Goal: Contribute content: Contribute content

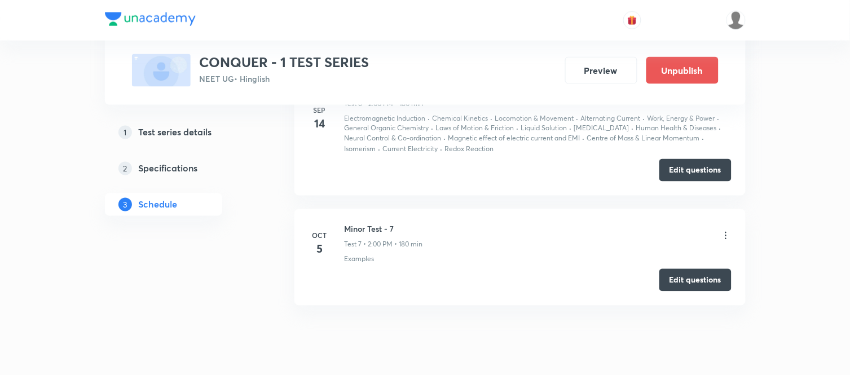
scroll to position [1559, 0]
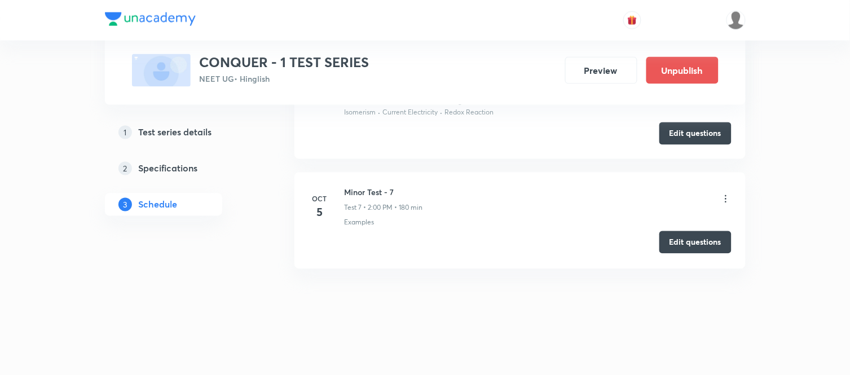
click at [690, 239] on button "Edit questions" at bounding box center [696, 242] width 72 height 23
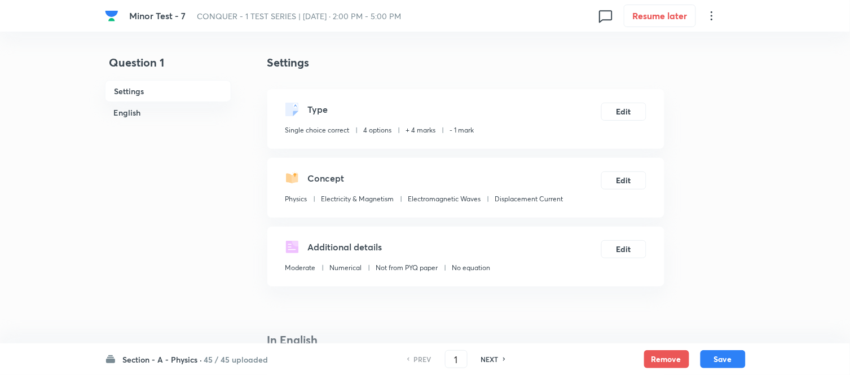
click at [178, 359] on h6 "Section - A - Physics ·" at bounding box center [163, 360] width 80 height 12
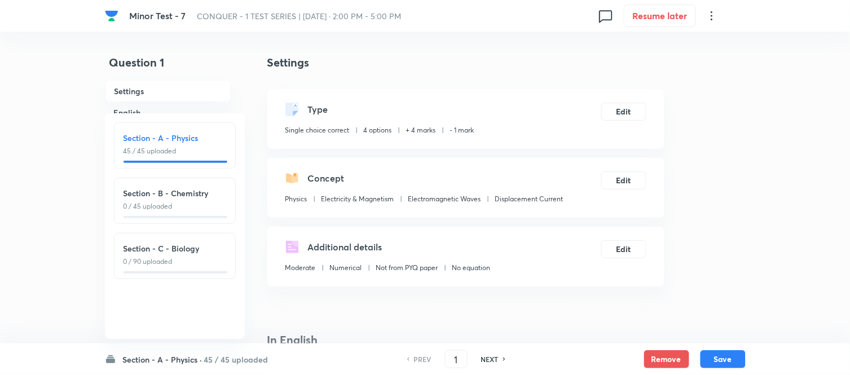
click at [155, 189] on h6 "Section - B - Chemistry" at bounding box center [175, 193] width 103 height 12
type input "46"
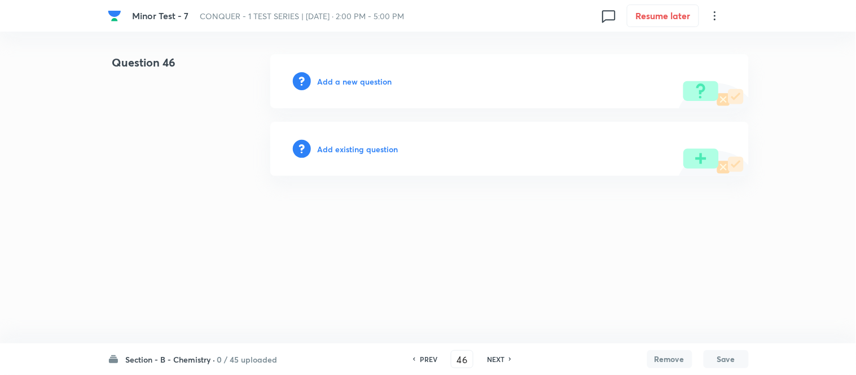
click at [340, 83] on h6 "Add a new question" at bounding box center [355, 82] width 74 height 12
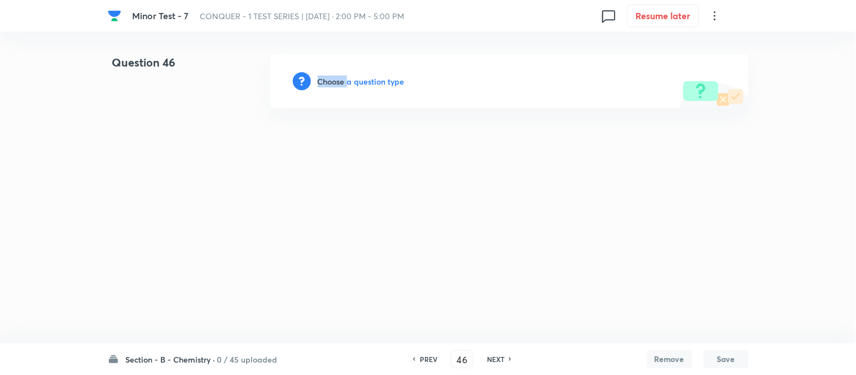
click at [339, 83] on h6 "Choose a question type" at bounding box center [361, 82] width 87 height 12
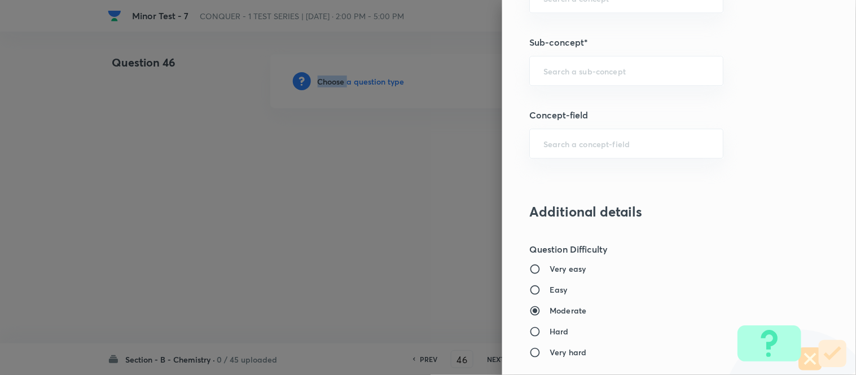
scroll to position [771, 0]
click at [577, 69] on input "text" at bounding box center [626, 68] width 166 height 11
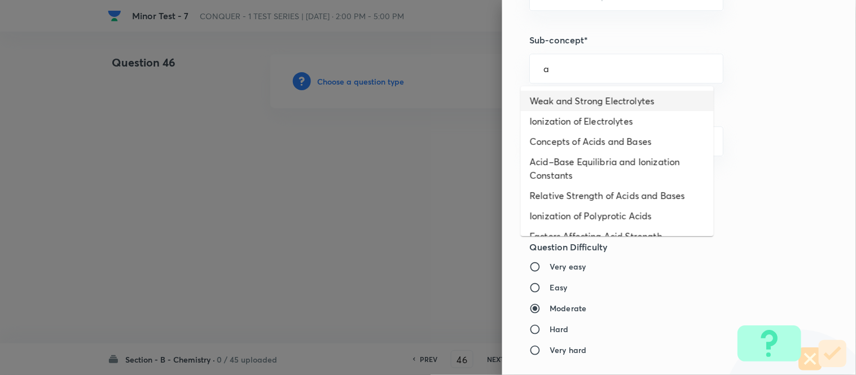
click at [577, 103] on li "Weak and Strong Electrolytes" at bounding box center [617, 101] width 193 height 20
type input "Weak and Strong Electrolytes"
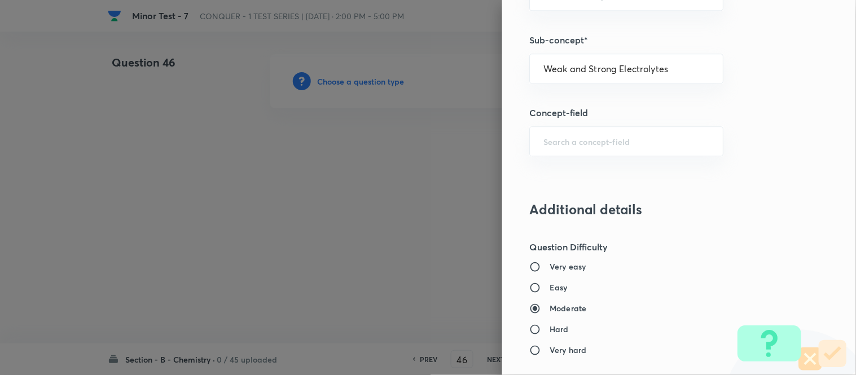
type input "Chemistry"
type input "Physical Chemistry"
type input "Ionic Equilibrium"
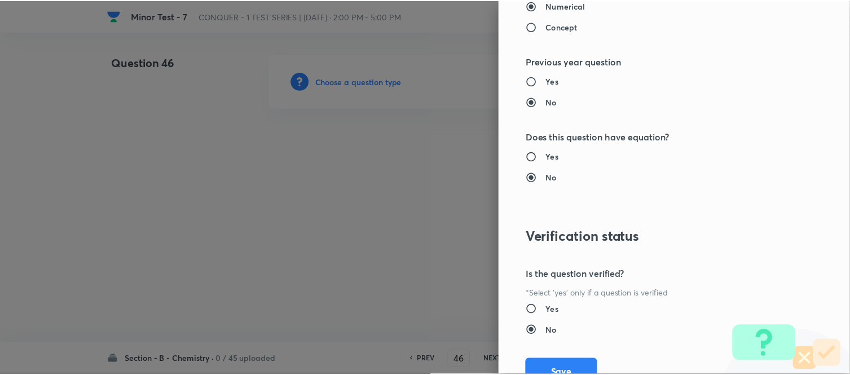
scroll to position [1238, 0]
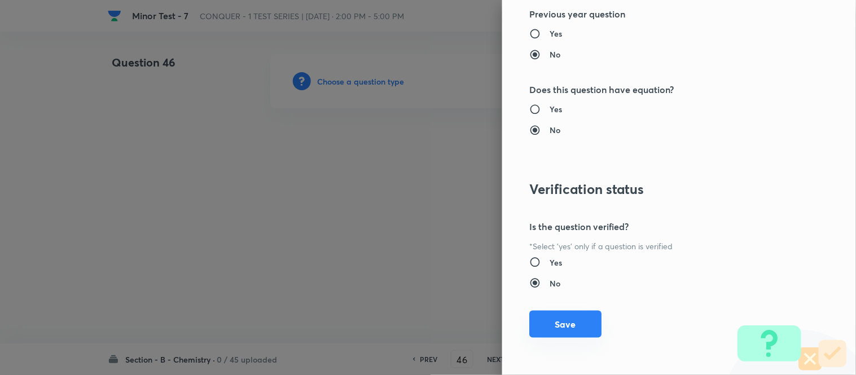
click at [561, 329] on button "Save" at bounding box center [565, 324] width 72 height 27
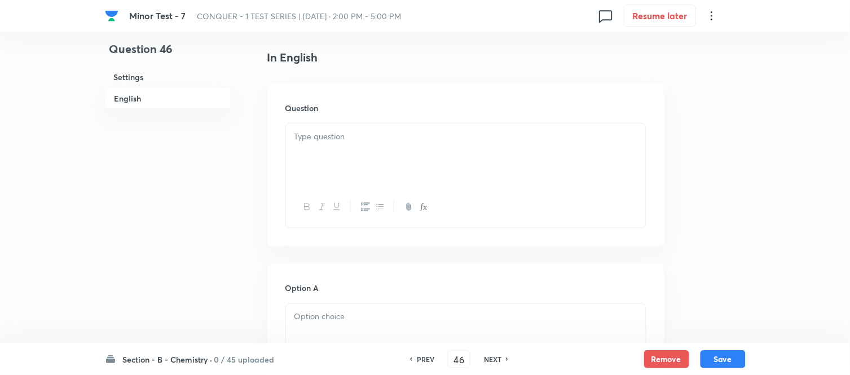
scroll to position [313, 0]
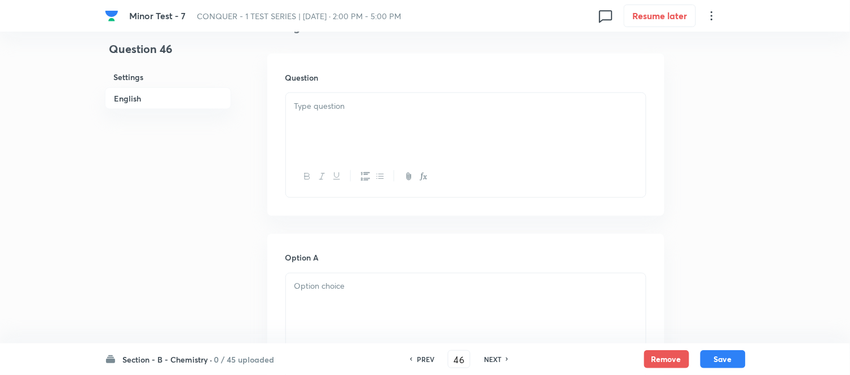
click at [394, 123] on div at bounding box center [466, 124] width 360 height 63
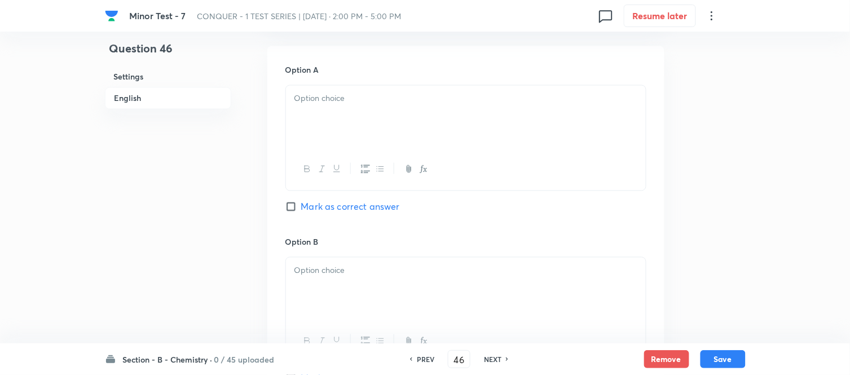
click at [397, 142] on div at bounding box center [466, 117] width 360 height 63
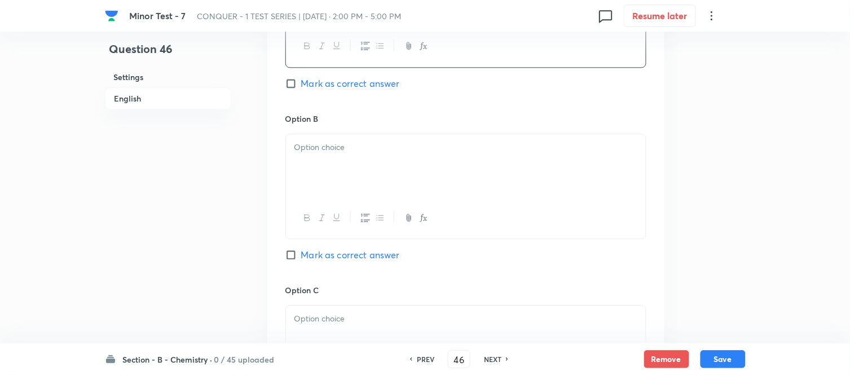
scroll to position [627, 0]
click at [397, 138] on div at bounding box center [466, 163] width 360 height 63
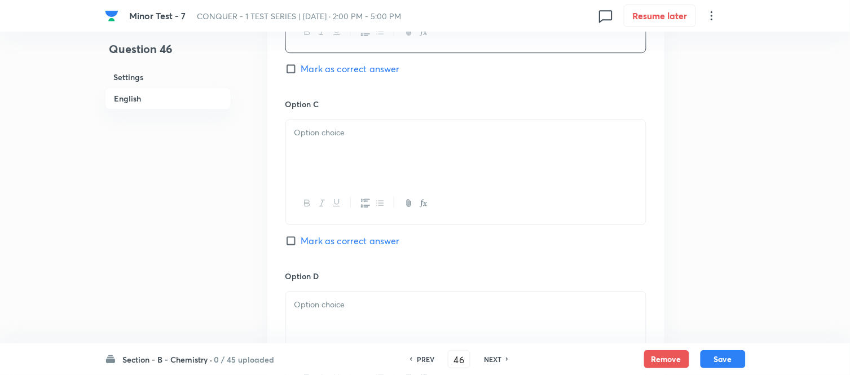
scroll to position [815, 0]
click at [405, 155] on div at bounding box center [466, 147] width 360 height 63
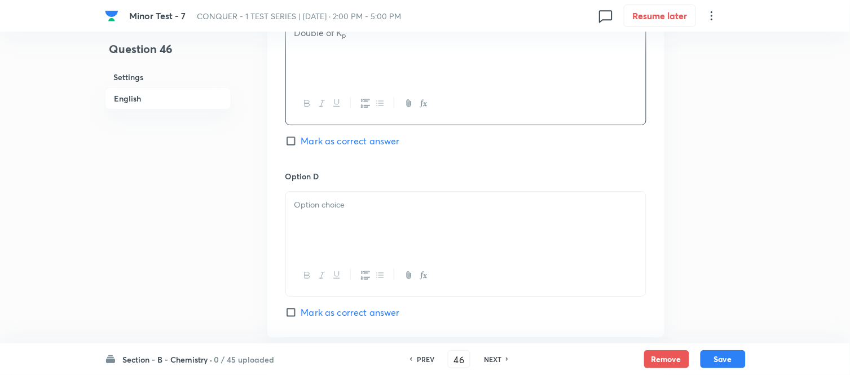
scroll to position [1003, 0]
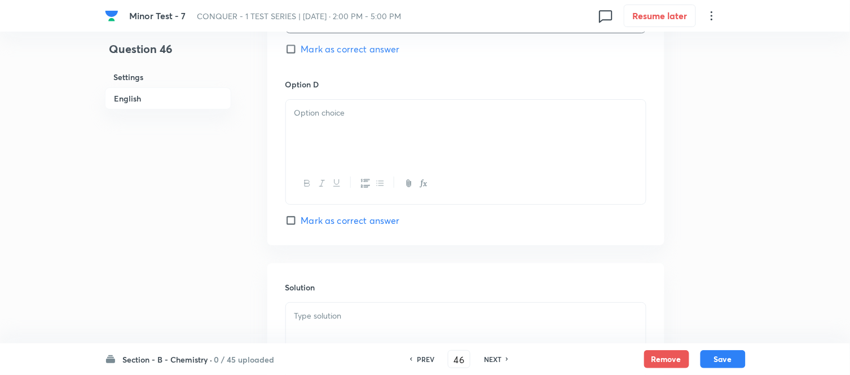
click at [381, 137] on div at bounding box center [466, 131] width 360 height 63
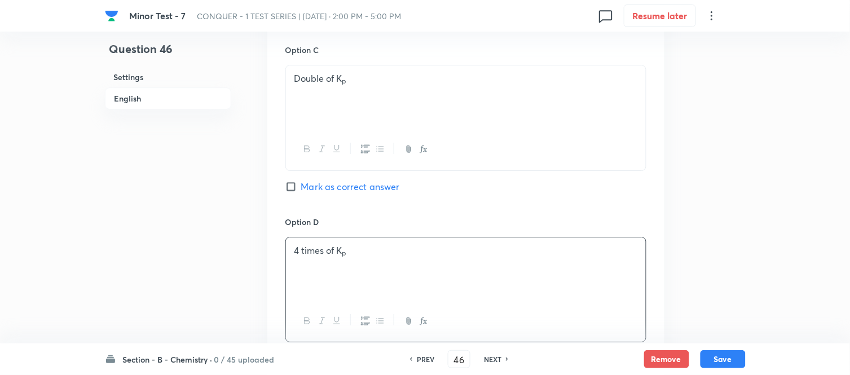
scroll to position [752, 0]
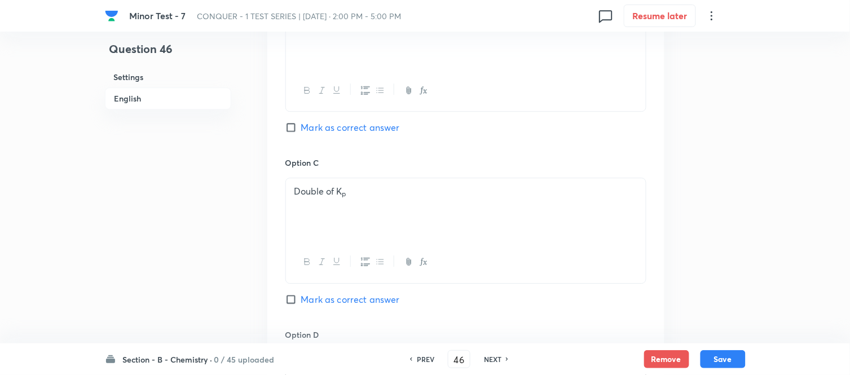
click at [299, 130] on input "Mark as correct answer" at bounding box center [293, 127] width 16 height 11
checkbox input "true"
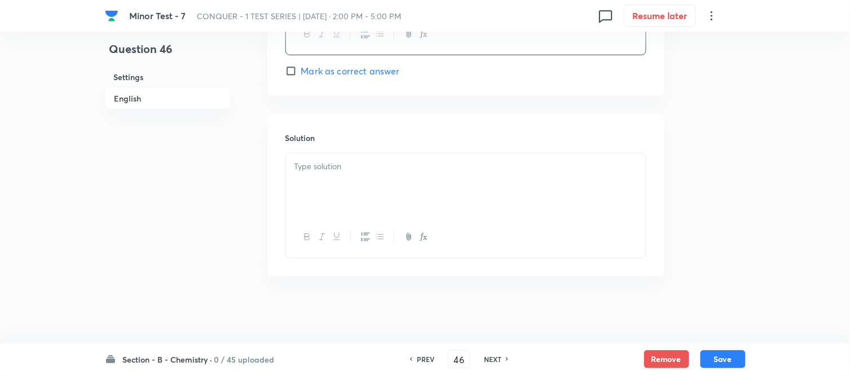
scroll to position [1154, 0]
click at [373, 159] on div at bounding box center [466, 184] width 360 height 63
click at [728, 359] on button "Save" at bounding box center [723, 358] width 45 height 18
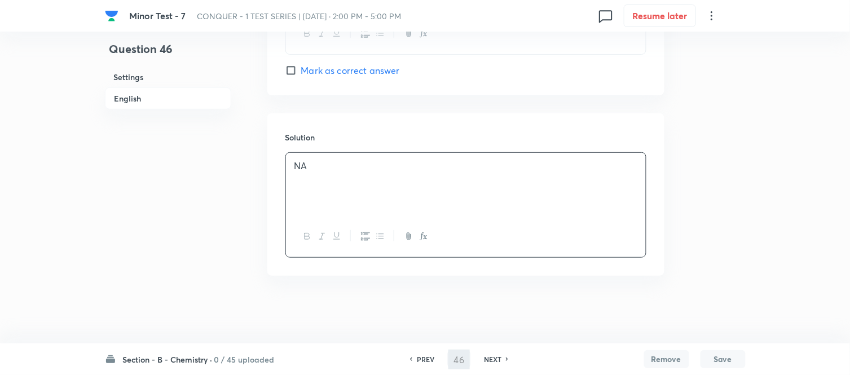
type input "47"
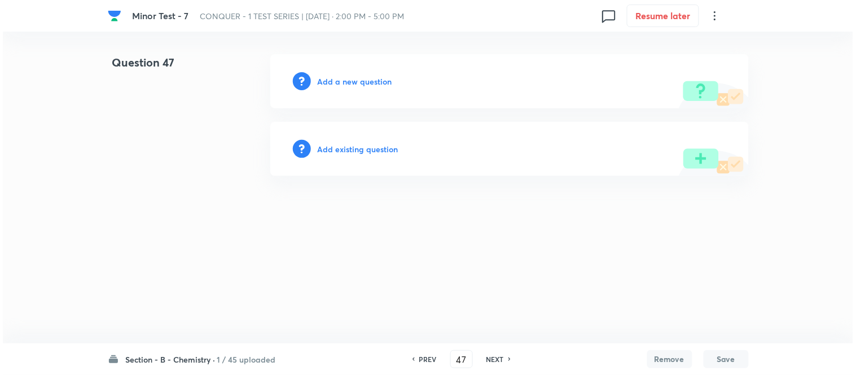
scroll to position [0, 0]
click at [336, 81] on h6 "Add a new question" at bounding box center [355, 82] width 74 height 12
click at [336, 81] on h6 "Choose a question type" at bounding box center [361, 82] width 87 height 12
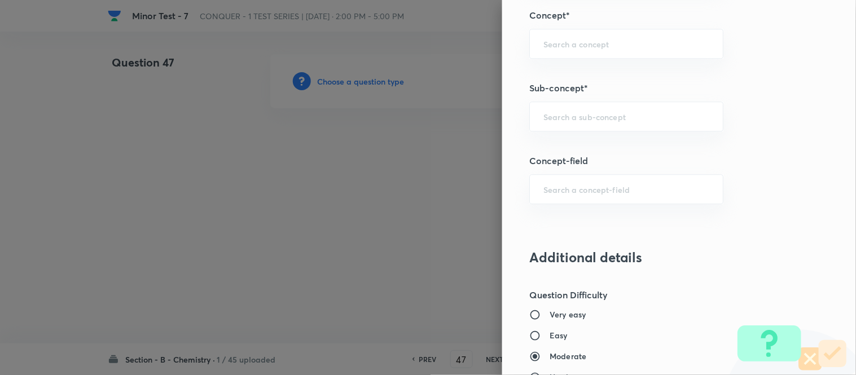
scroll to position [752, 0]
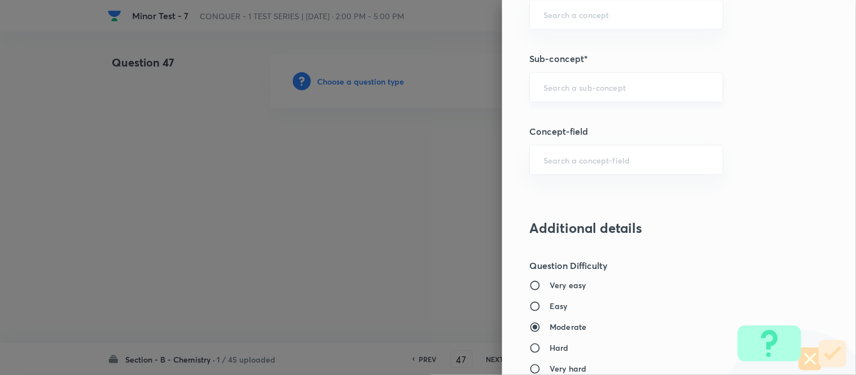
click at [628, 85] on input "text" at bounding box center [626, 87] width 166 height 11
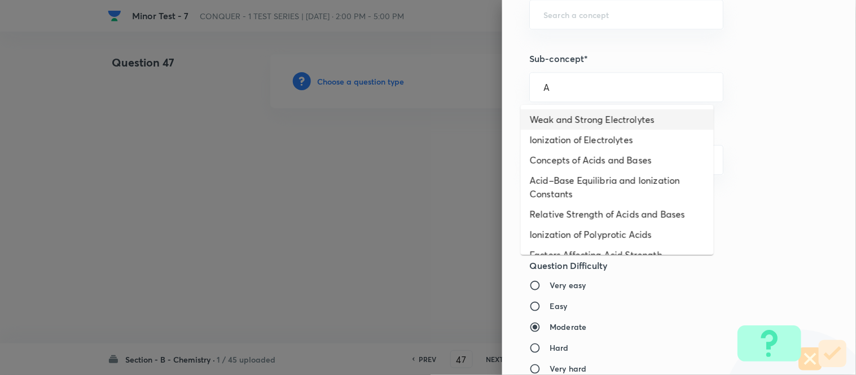
click at [599, 121] on li "Weak and Strong Electrolytes" at bounding box center [617, 119] width 193 height 20
type input "Weak and Strong Electrolytes"
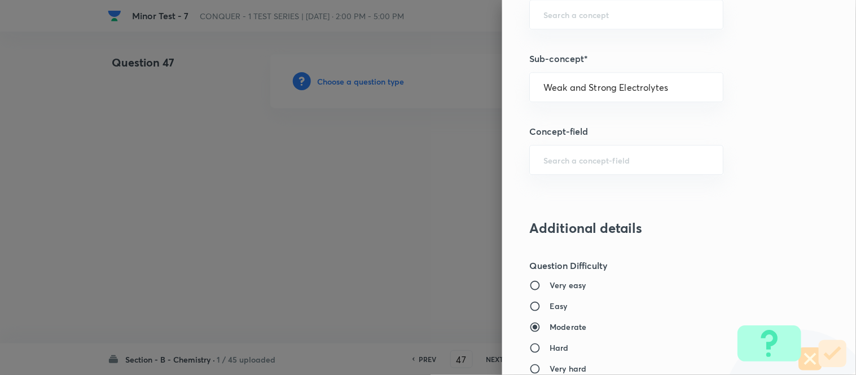
type input "Chemistry"
type input "Physical Chemistry"
type input "Ionic Equilibrium"
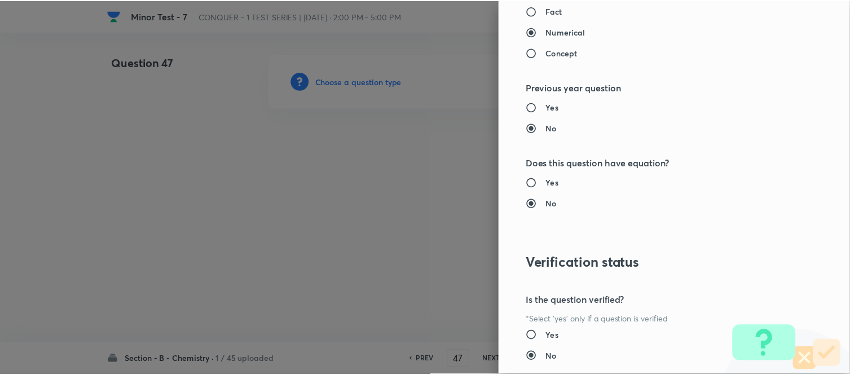
scroll to position [1238, 0]
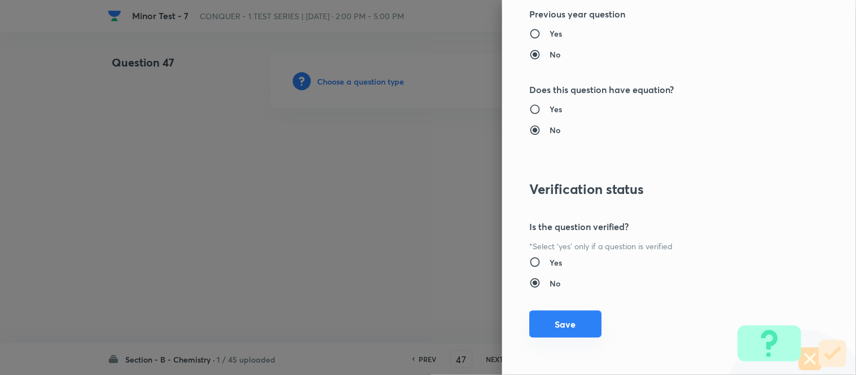
click at [557, 328] on button "Save" at bounding box center [565, 324] width 72 height 27
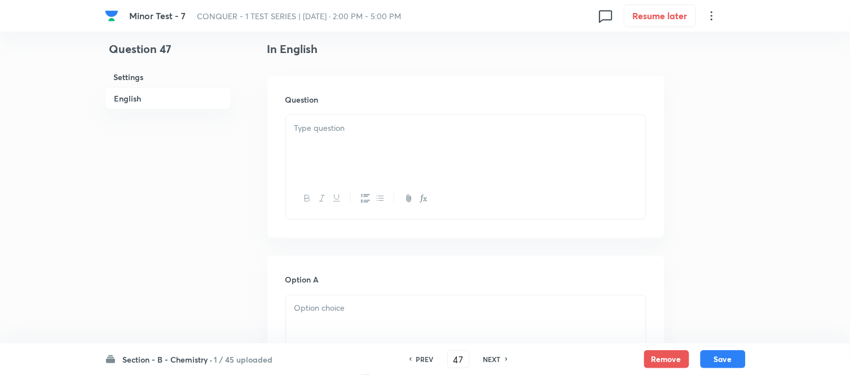
scroll to position [313, 0]
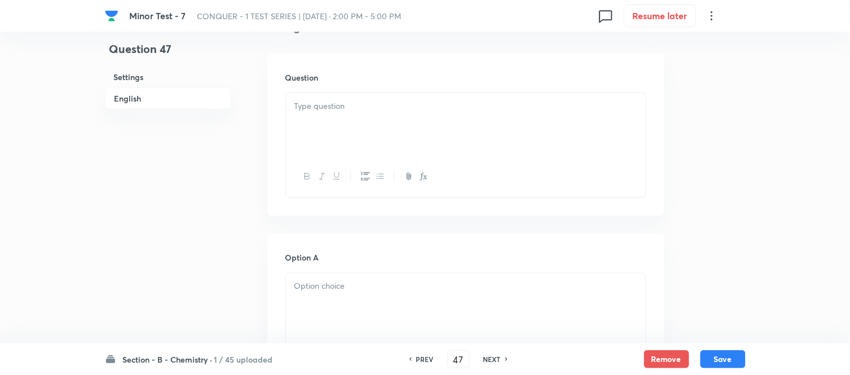
click at [424, 109] on p at bounding box center [466, 106] width 343 height 13
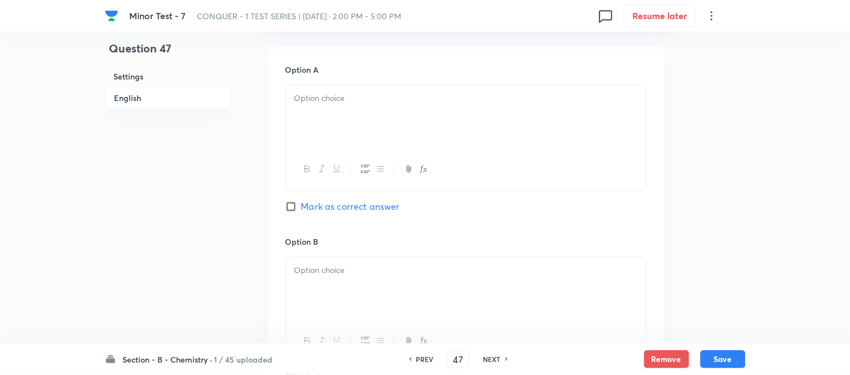
click at [371, 104] on p at bounding box center [466, 99] width 343 height 13
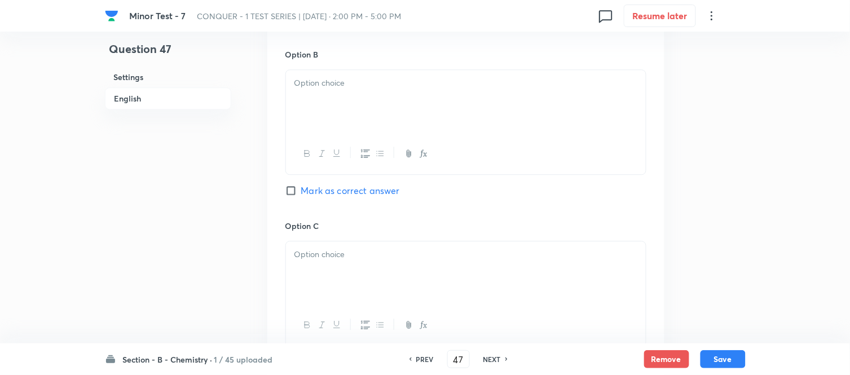
scroll to position [689, 0]
click at [365, 96] on div at bounding box center [466, 100] width 360 height 63
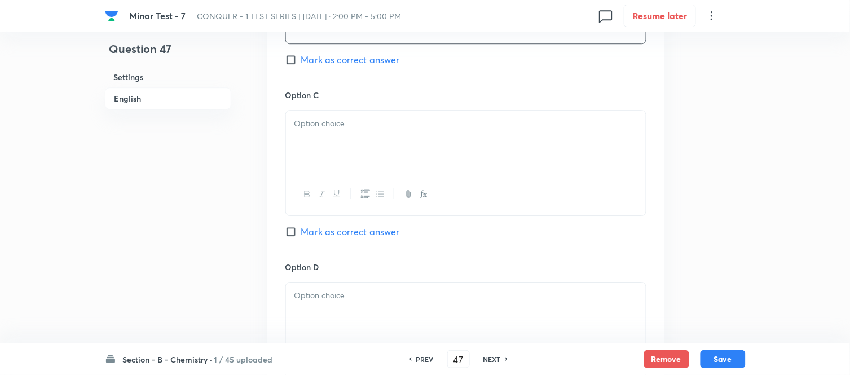
scroll to position [877, 0]
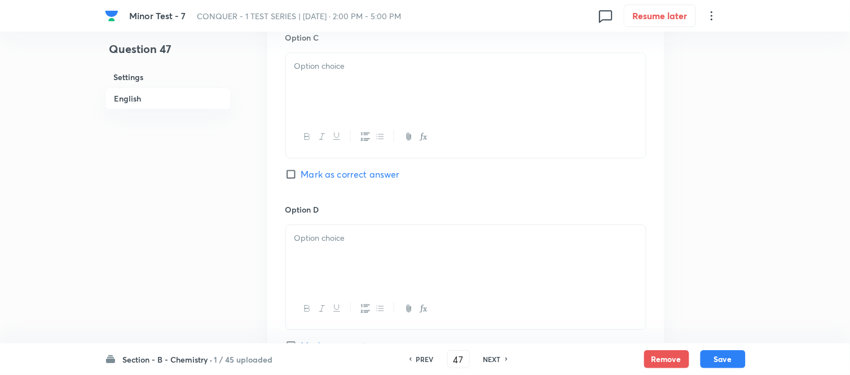
click at [418, 94] on div at bounding box center [466, 84] width 360 height 63
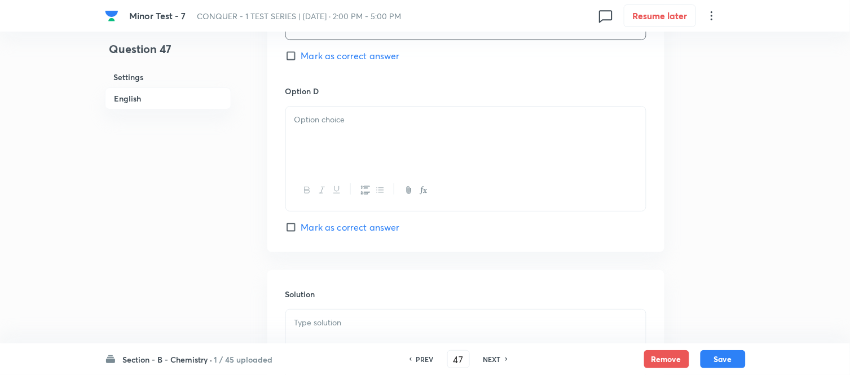
scroll to position [1003, 0]
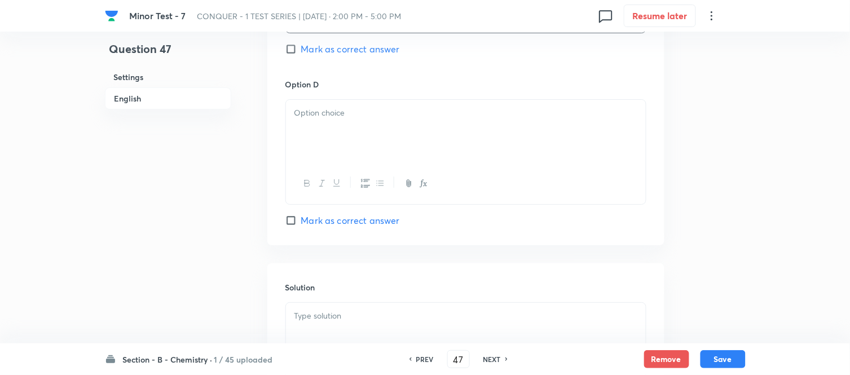
click at [374, 136] on div at bounding box center [466, 131] width 360 height 63
click at [294, 218] on input "Mark as correct answer" at bounding box center [293, 220] width 16 height 11
checkbox input "true"
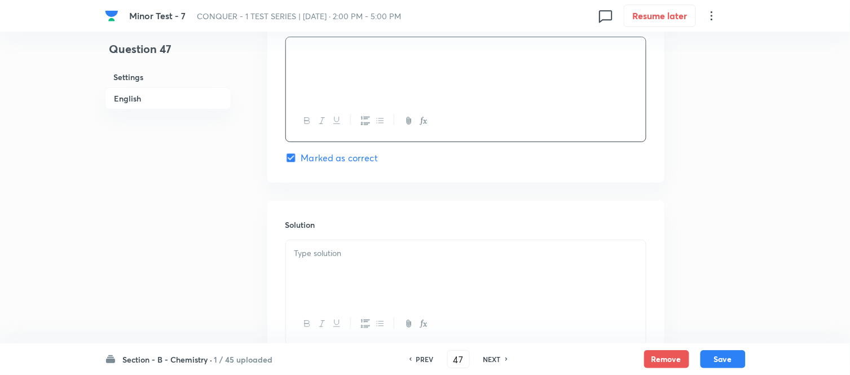
scroll to position [1154, 0]
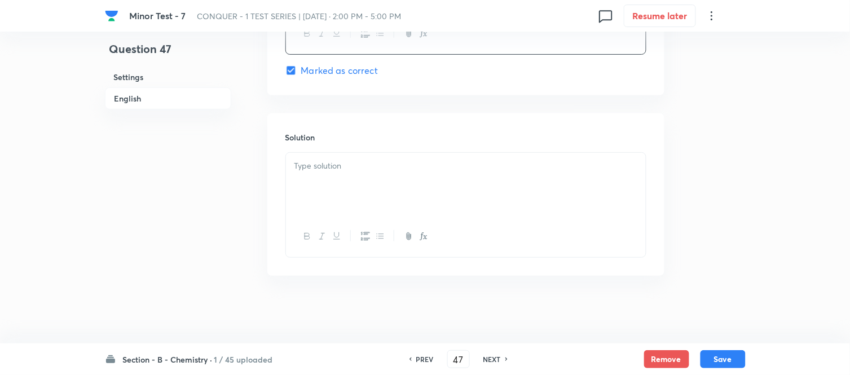
click at [372, 182] on div at bounding box center [466, 184] width 360 height 63
click at [720, 358] on button "Save" at bounding box center [723, 358] width 45 height 18
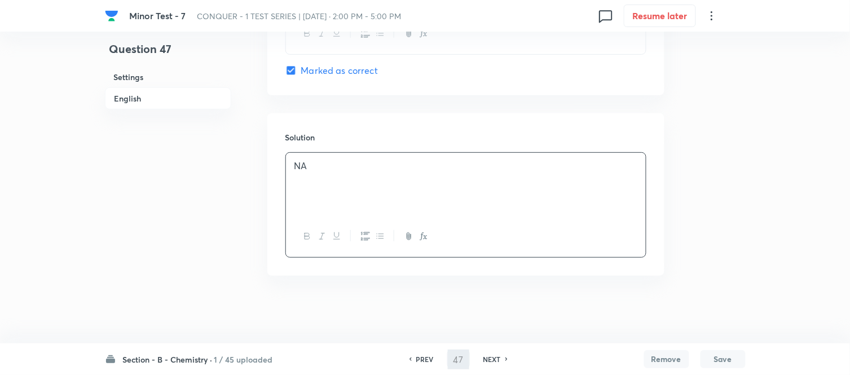
type input "48"
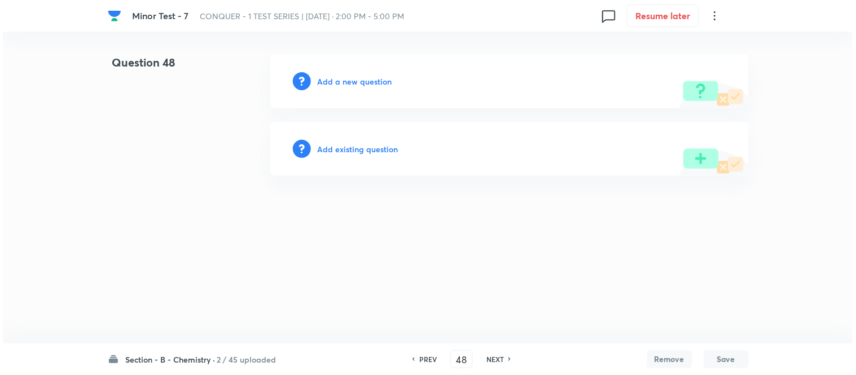
scroll to position [0, 0]
click at [336, 81] on h6 "Add a new question" at bounding box center [355, 82] width 74 height 12
click at [348, 81] on h6 "Choose a question type" at bounding box center [361, 82] width 87 height 12
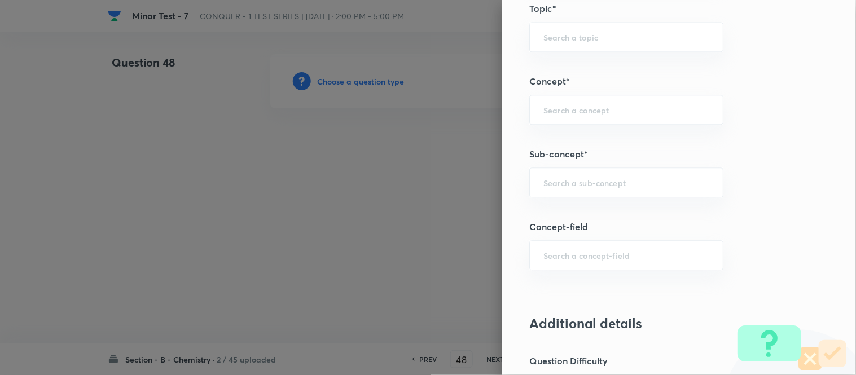
scroll to position [689, 0]
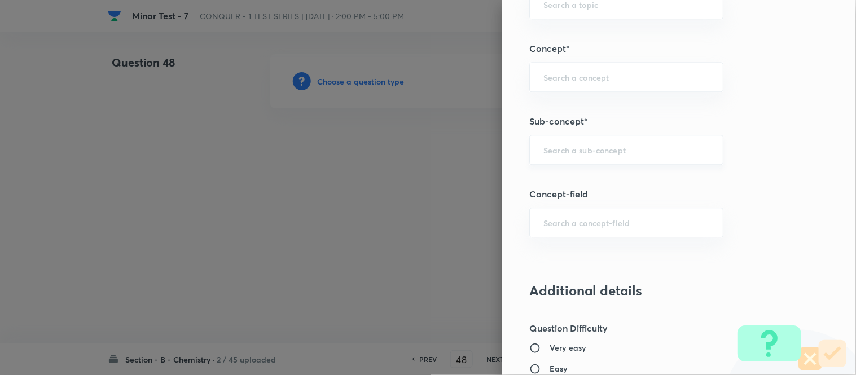
click at [622, 148] on input "text" at bounding box center [626, 149] width 166 height 11
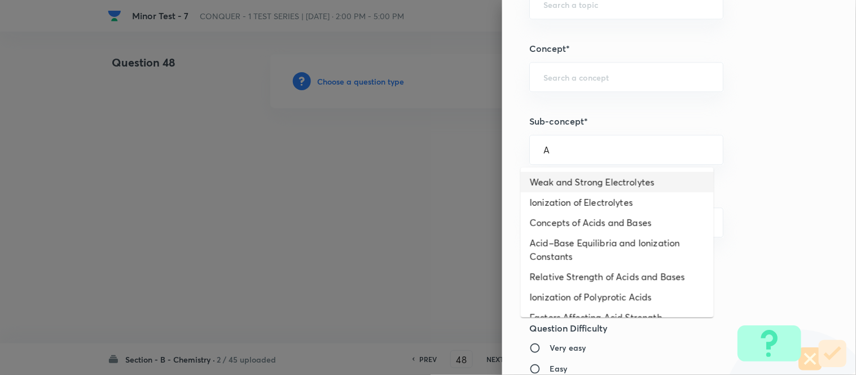
click at [595, 178] on li "Weak and Strong Electrolytes" at bounding box center [617, 182] width 193 height 20
type input "Weak and Strong Electrolytes"
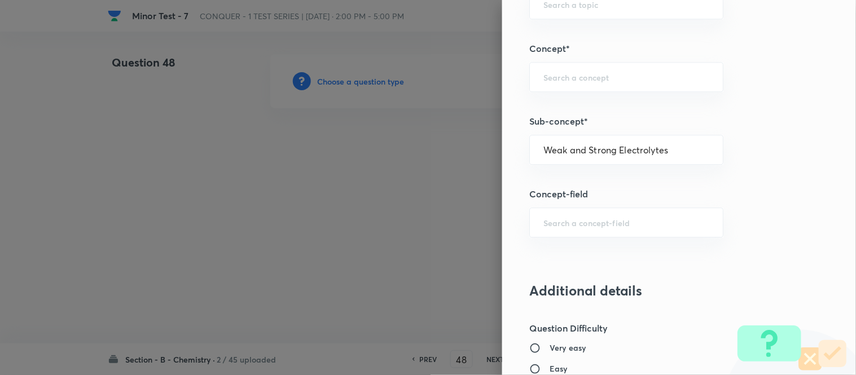
type input "Chemistry"
type input "Physical Chemistry"
type input "Ionic Equilibrium"
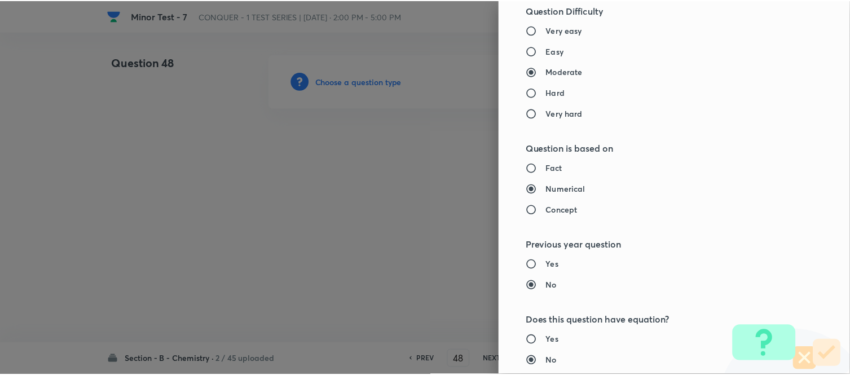
scroll to position [1238, 0]
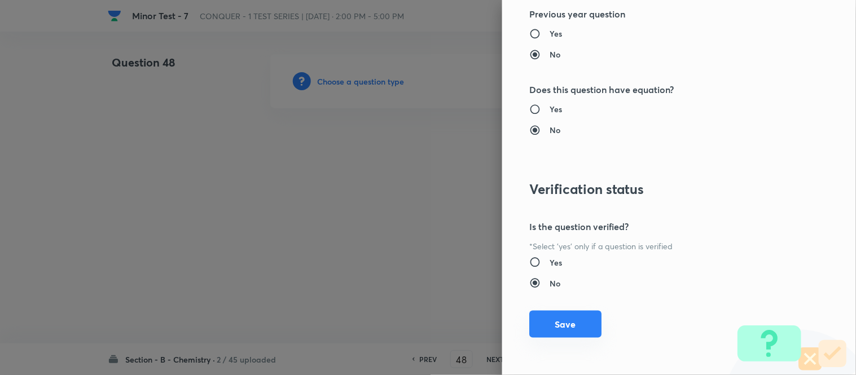
click at [555, 322] on button "Save" at bounding box center [565, 324] width 72 height 27
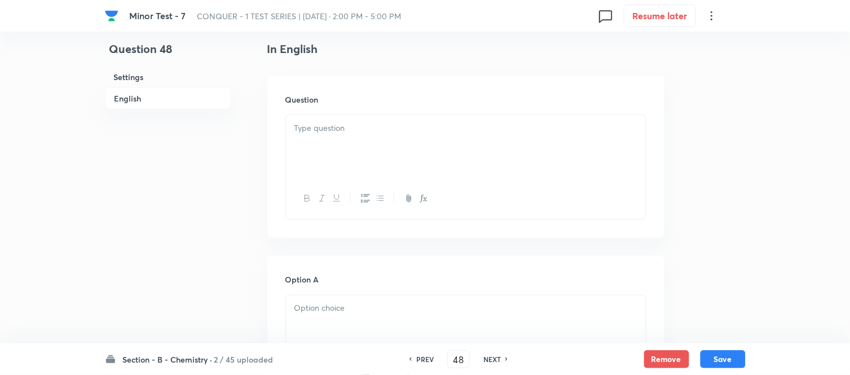
scroll to position [313, 0]
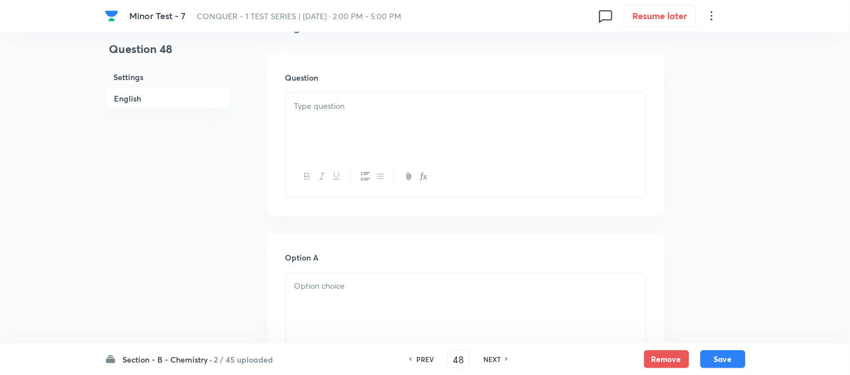
click at [447, 107] on p at bounding box center [466, 106] width 343 height 13
paste div
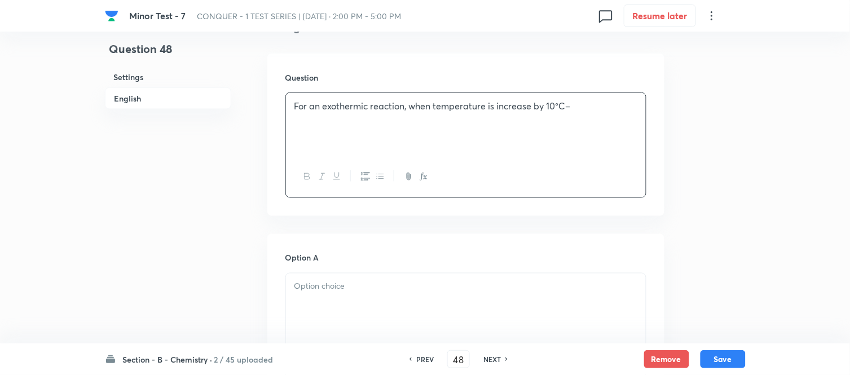
scroll to position [438, 0]
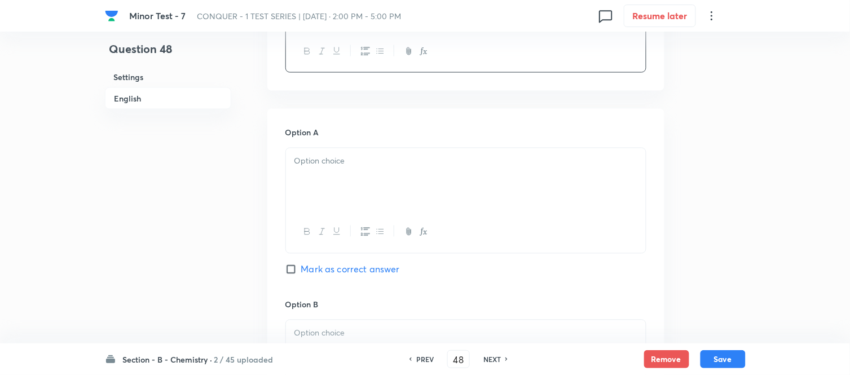
click at [379, 162] on p at bounding box center [466, 161] width 343 height 13
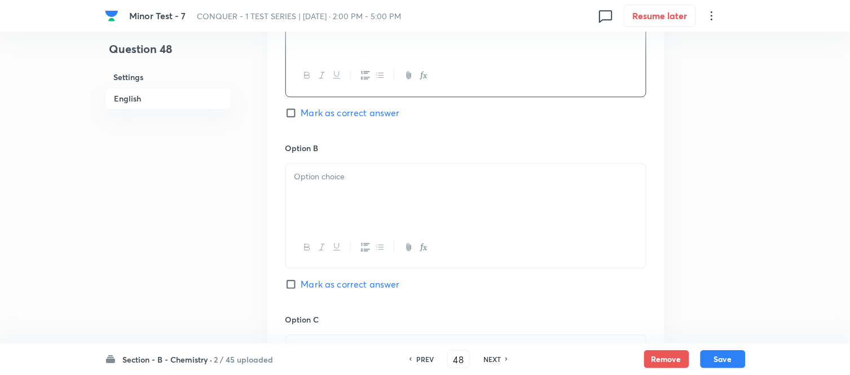
scroll to position [627, 0]
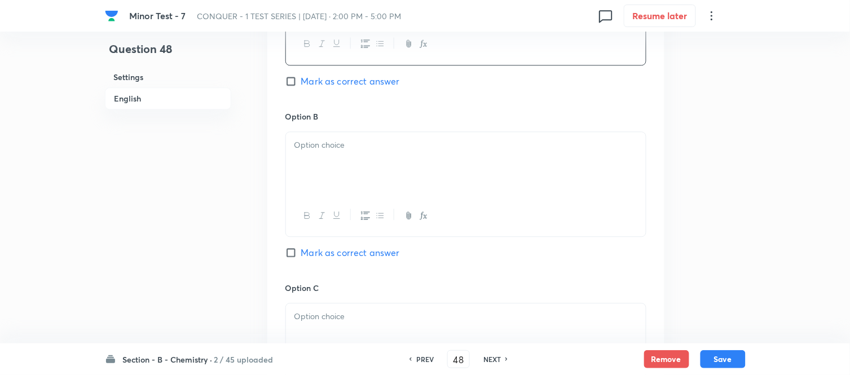
click at [396, 168] on div at bounding box center [466, 163] width 360 height 63
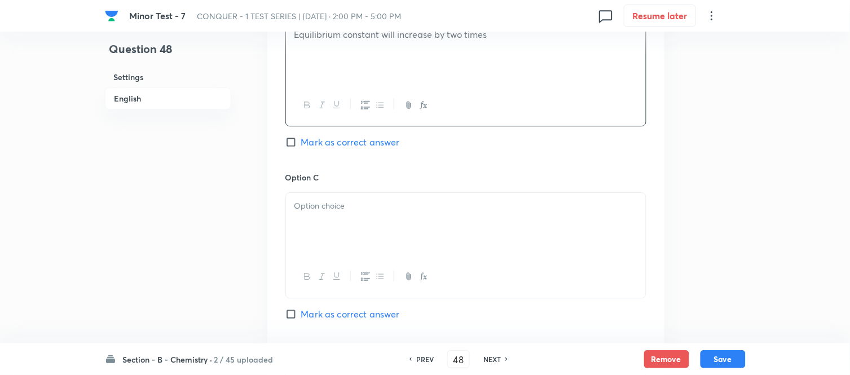
scroll to position [752, 0]
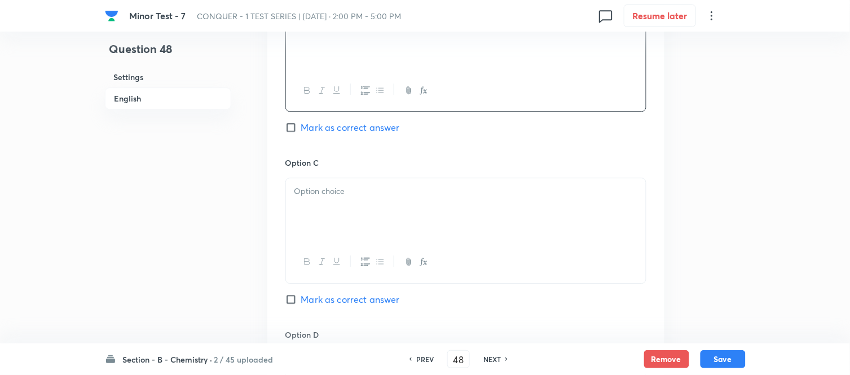
click at [376, 204] on div at bounding box center [466, 209] width 360 height 63
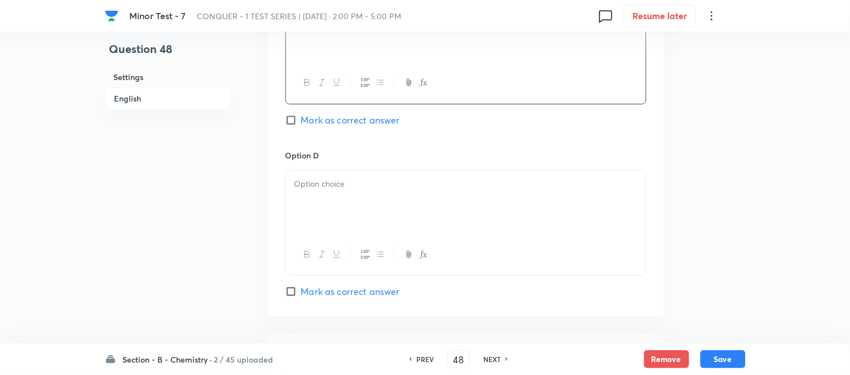
scroll to position [940, 0]
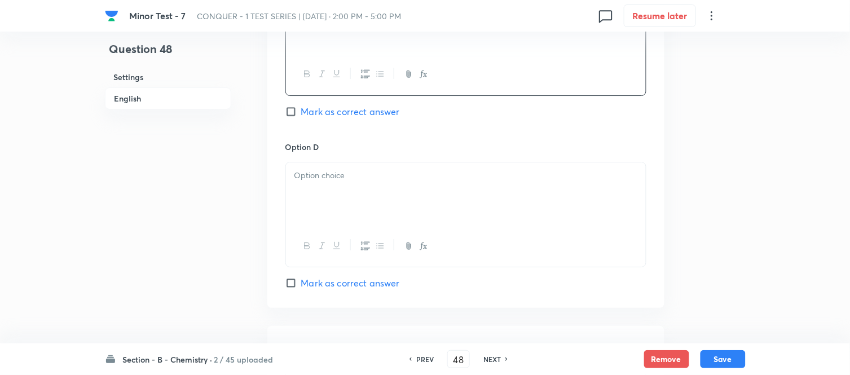
click at [402, 182] on p at bounding box center [466, 175] width 343 height 13
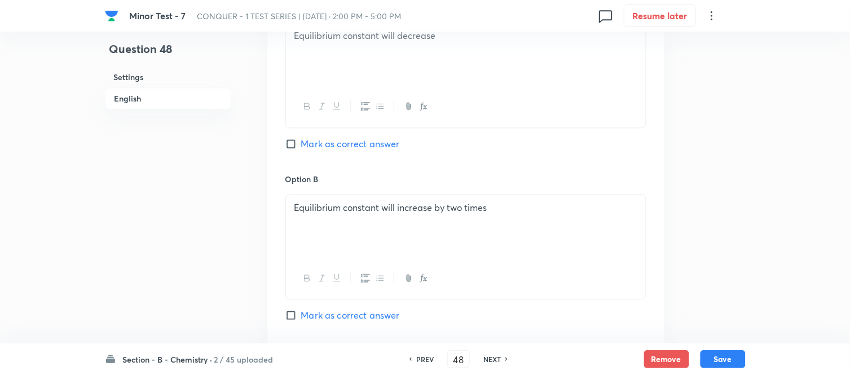
click at [298, 142] on input "Mark as correct answer" at bounding box center [293, 143] width 16 height 11
checkbox input "true"
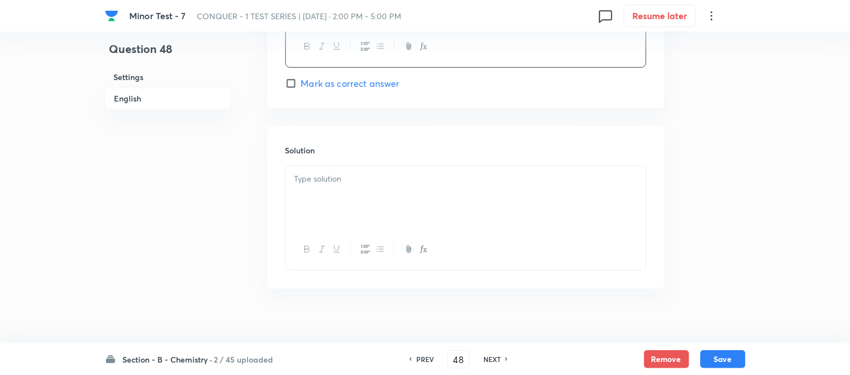
scroll to position [1154, 0]
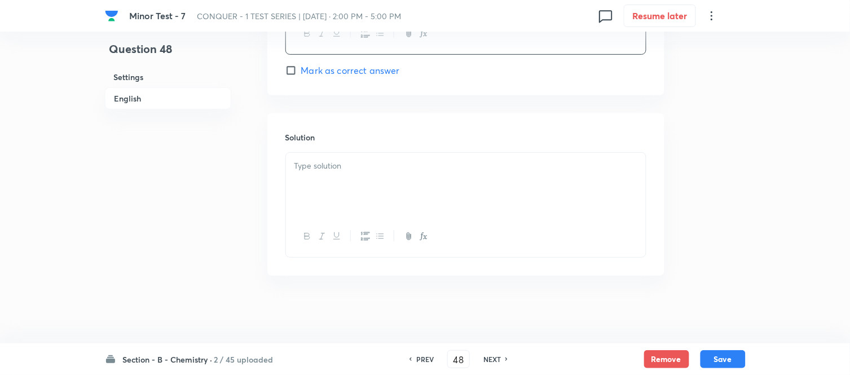
click at [390, 166] on p at bounding box center [466, 166] width 343 height 13
click at [720, 359] on button "Save" at bounding box center [723, 358] width 45 height 18
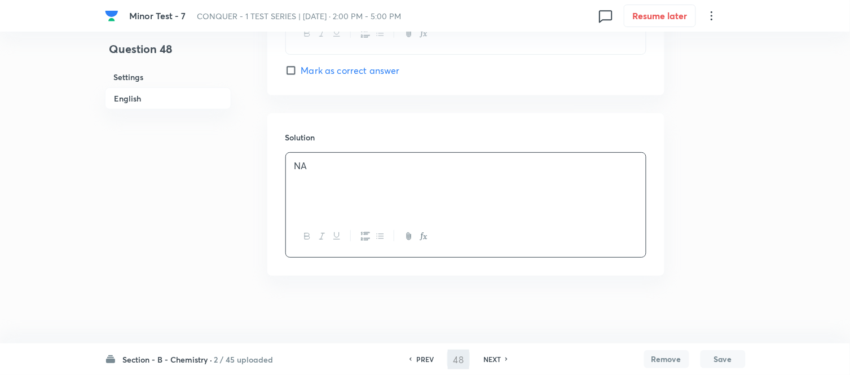
type input "49"
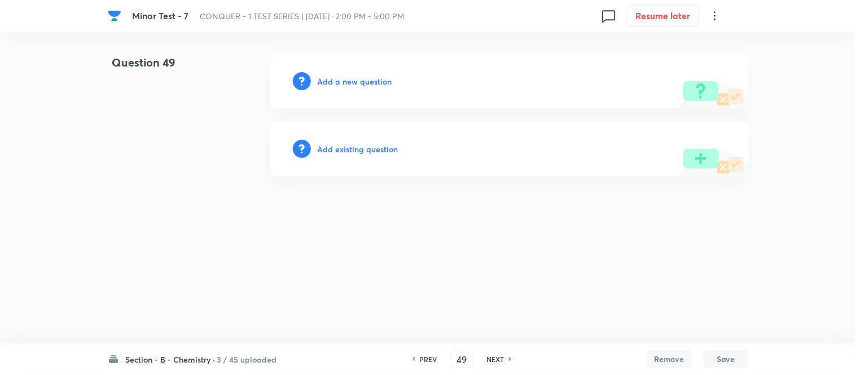
click at [342, 80] on h6 "Add a new question" at bounding box center [355, 82] width 74 height 12
click at [342, 80] on h6 "Choose a question type" at bounding box center [361, 82] width 87 height 12
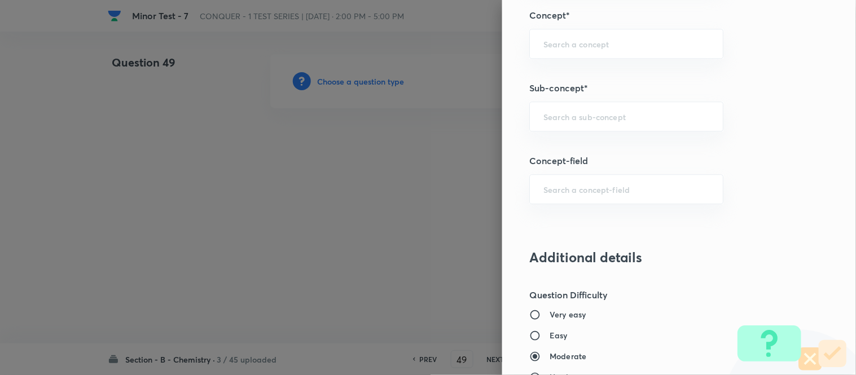
scroll to position [752, 0]
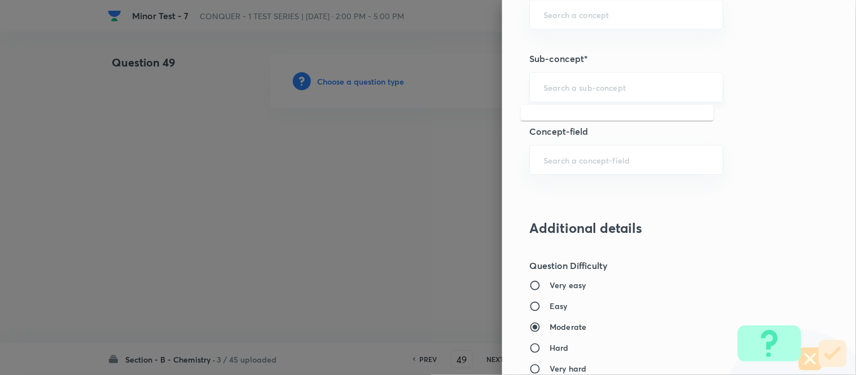
click at [628, 85] on input "text" at bounding box center [626, 87] width 166 height 11
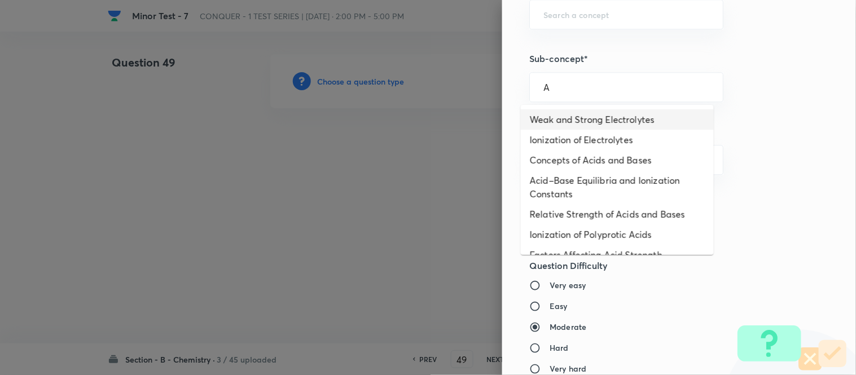
click at [585, 117] on li "Weak and Strong Electrolytes" at bounding box center [617, 119] width 193 height 20
type input "Weak and Strong Electrolytes"
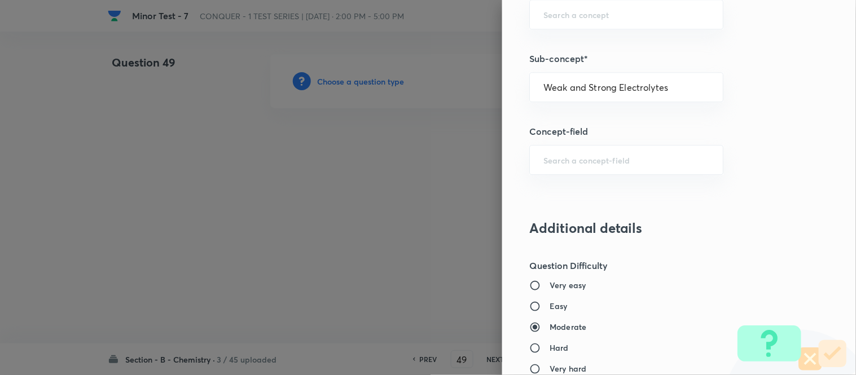
type input "Chemistry"
type input "Physical Chemistry"
type input "Ionic Equilibrium"
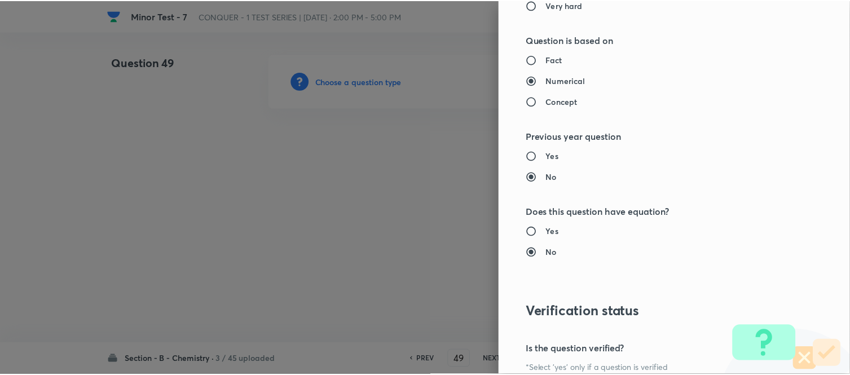
scroll to position [1238, 0]
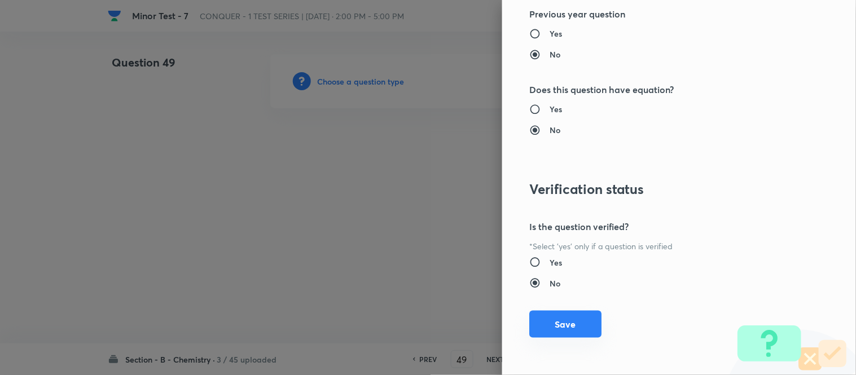
click at [553, 326] on button "Save" at bounding box center [565, 324] width 72 height 27
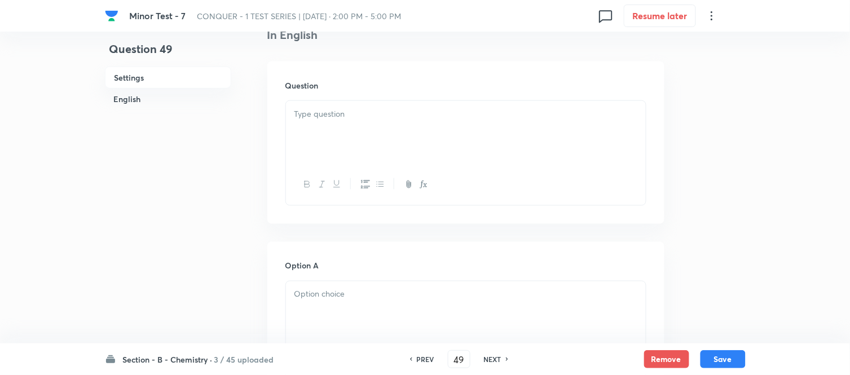
scroll to position [313, 0]
click at [433, 120] on div at bounding box center [466, 124] width 360 height 63
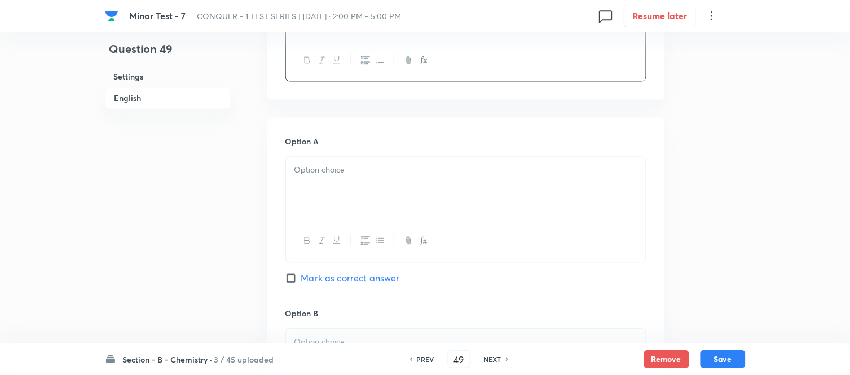
scroll to position [501, 0]
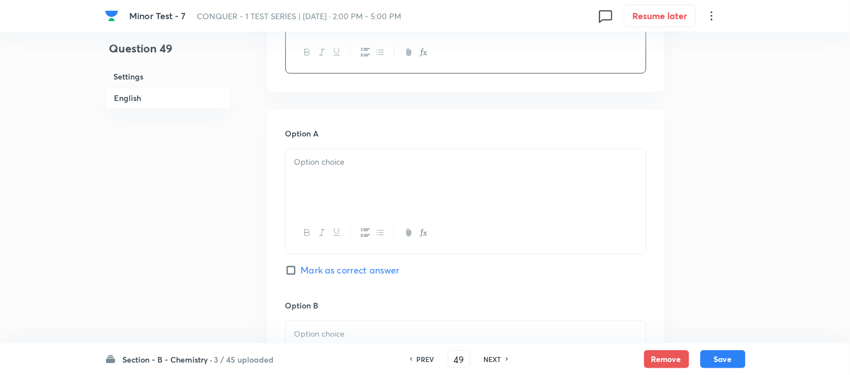
click at [467, 172] on div at bounding box center [466, 181] width 360 height 63
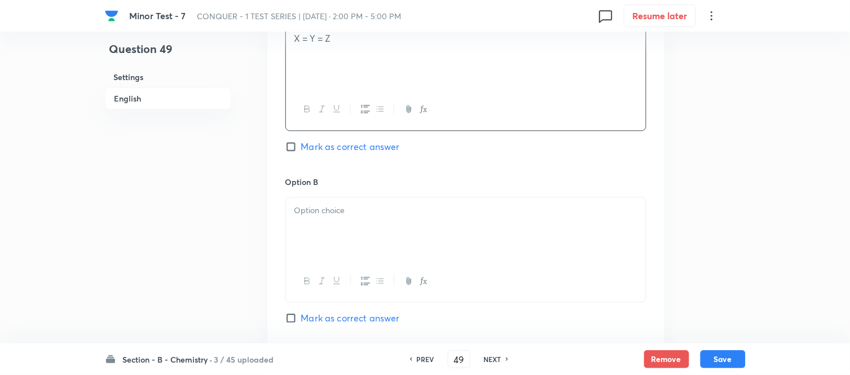
scroll to position [627, 0]
click at [384, 217] on div at bounding box center [466, 227] width 360 height 63
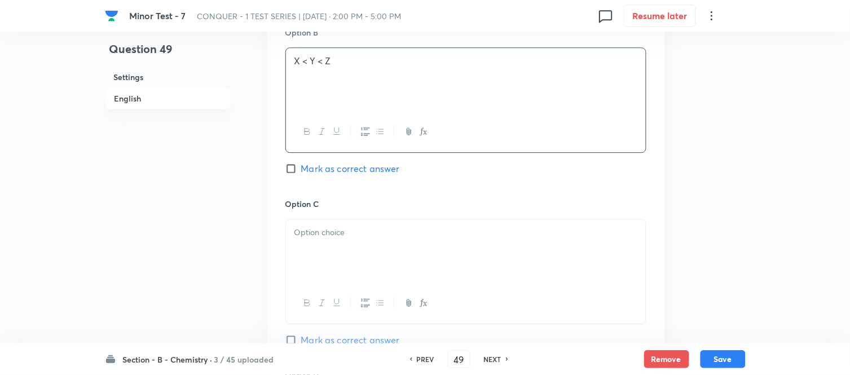
scroll to position [815, 0]
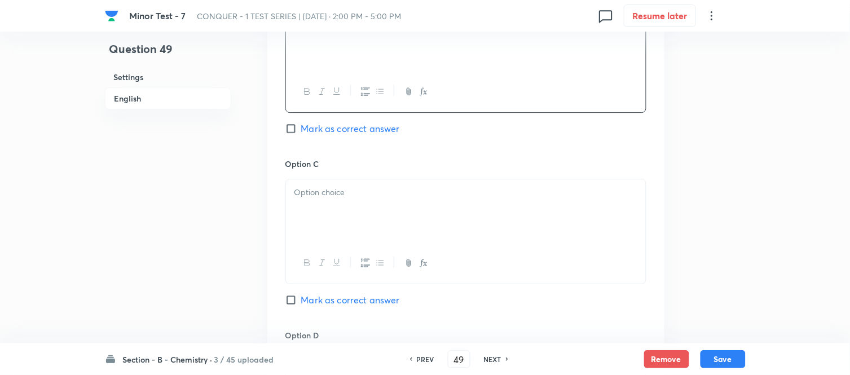
click at [389, 204] on div at bounding box center [466, 210] width 360 height 63
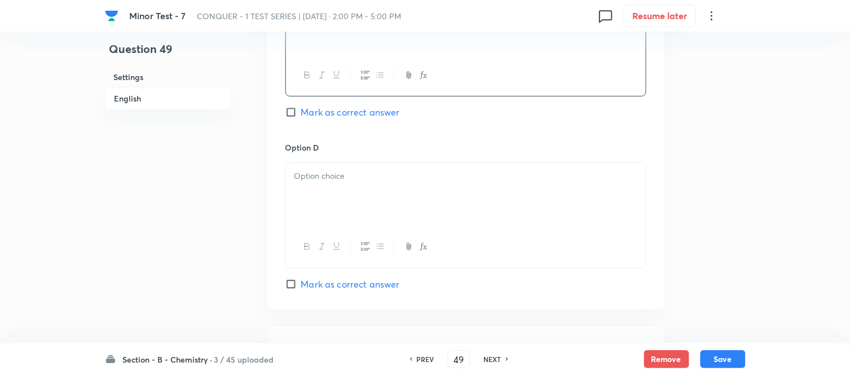
click at [297, 112] on input "Mark as correct answer" at bounding box center [293, 112] width 16 height 11
checkbox input "true"
click at [358, 178] on p at bounding box center [466, 176] width 343 height 13
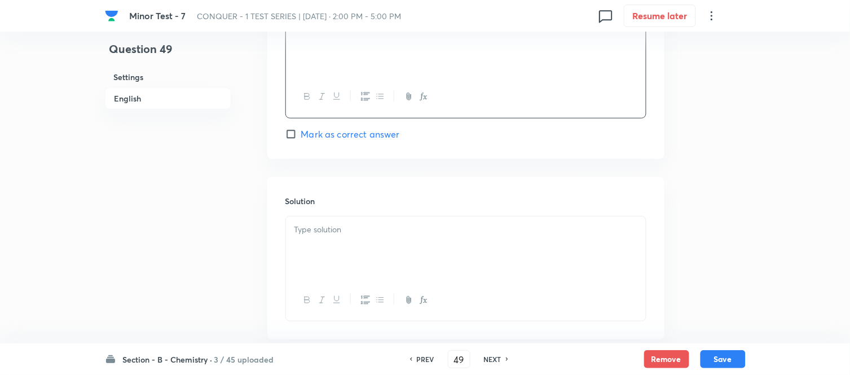
scroll to position [1191, 0]
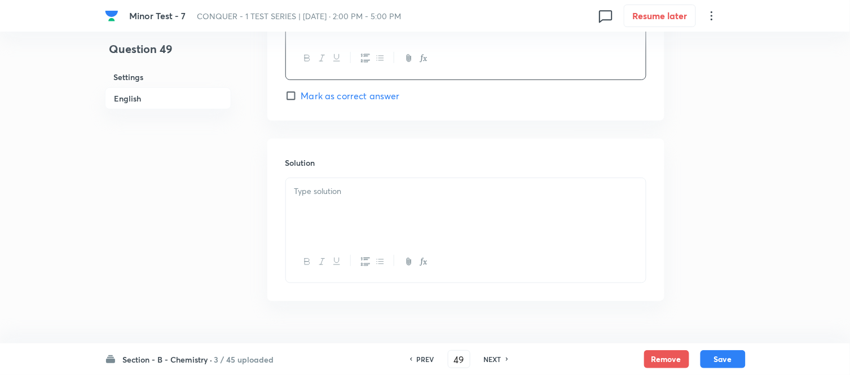
click at [414, 210] on div at bounding box center [466, 209] width 360 height 63
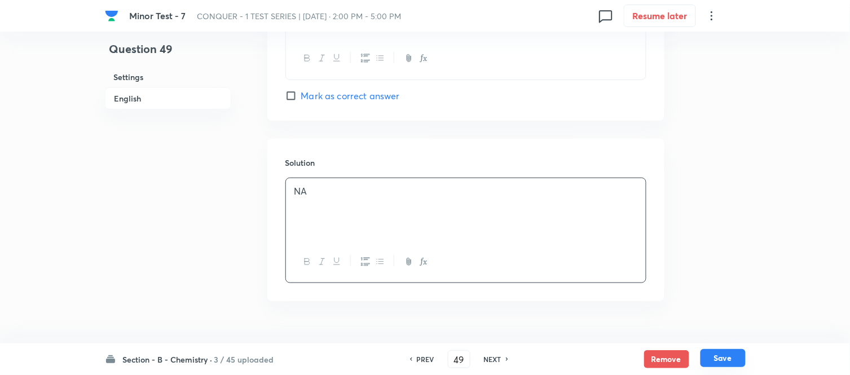
click at [723, 362] on button "Save" at bounding box center [723, 358] width 45 height 18
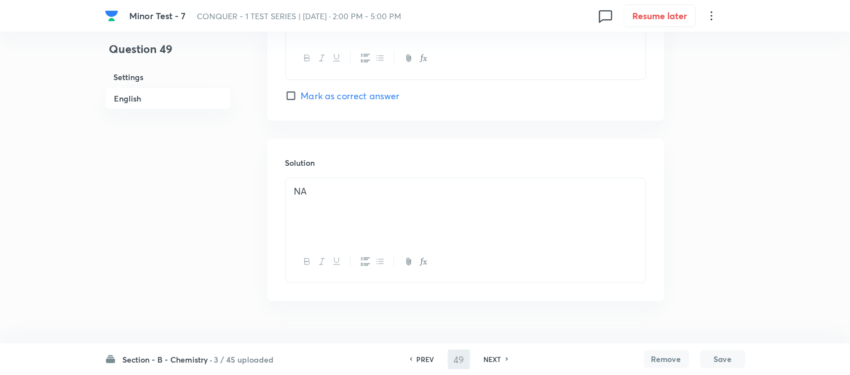
type input "50"
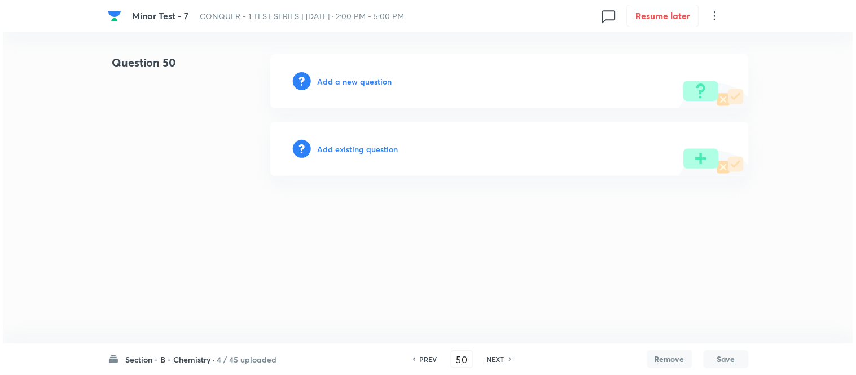
scroll to position [0, 0]
click at [342, 81] on h6 "Add a new question" at bounding box center [355, 82] width 74 height 12
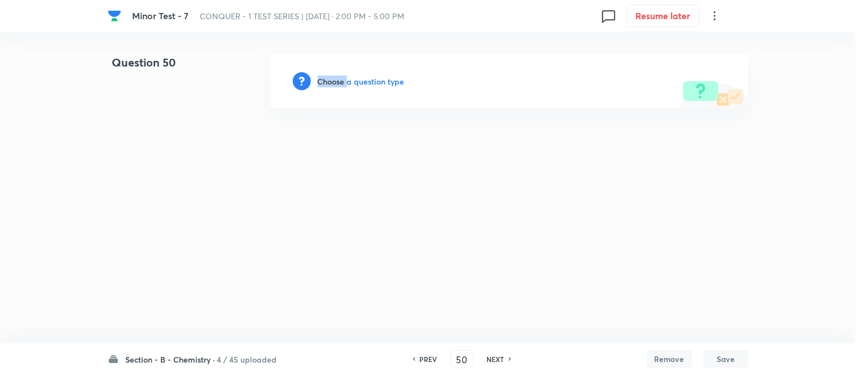
click at [342, 81] on h6 "Choose a question type" at bounding box center [361, 82] width 87 height 12
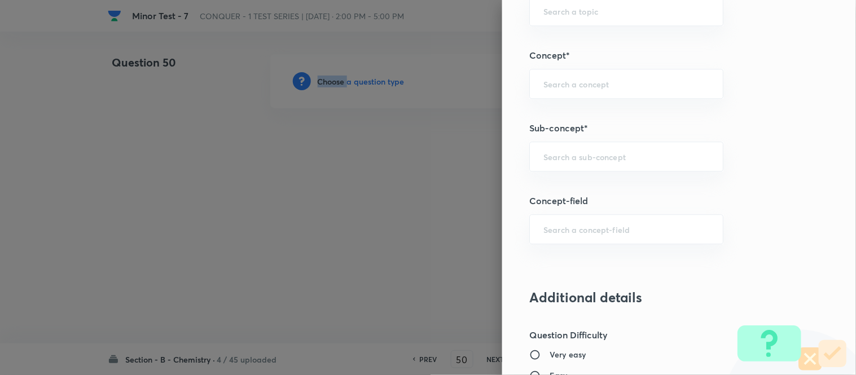
scroll to position [685, 0]
click at [561, 147] on div "​" at bounding box center [626, 154] width 194 height 30
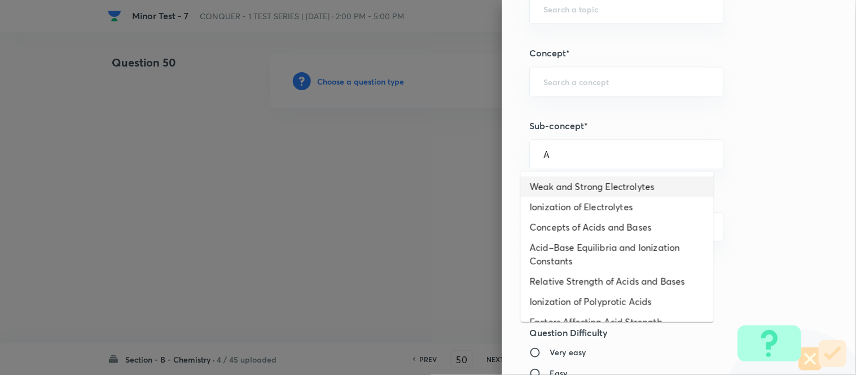
click at [571, 186] on li "Weak and Strong Electrolytes" at bounding box center [617, 187] width 193 height 20
type input "Weak and Strong Electrolytes"
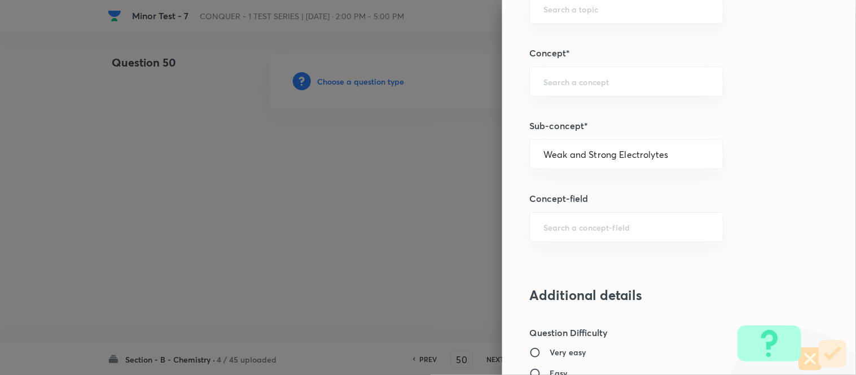
type input "Chemistry"
type input "Physical Chemistry"
type input "Ionic Equilibrium"
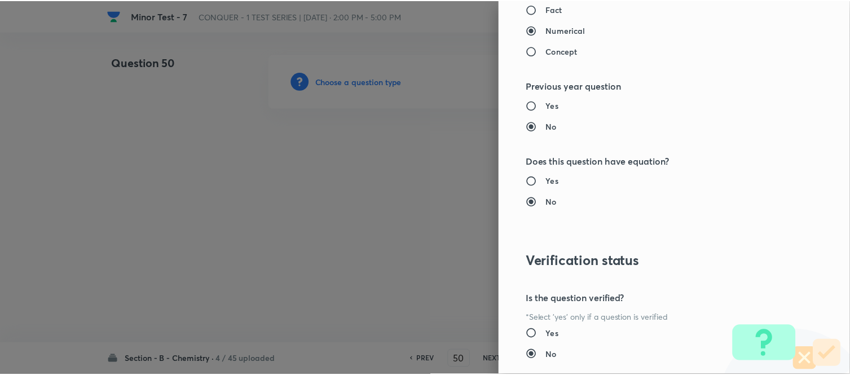
scroll to position [1238, 0]
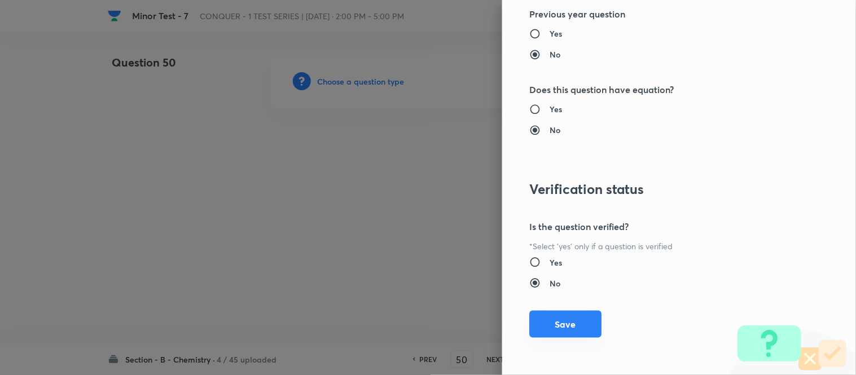
click at [546, 322] on button "Save" at bounding box center [565, 324] width 72 height 27
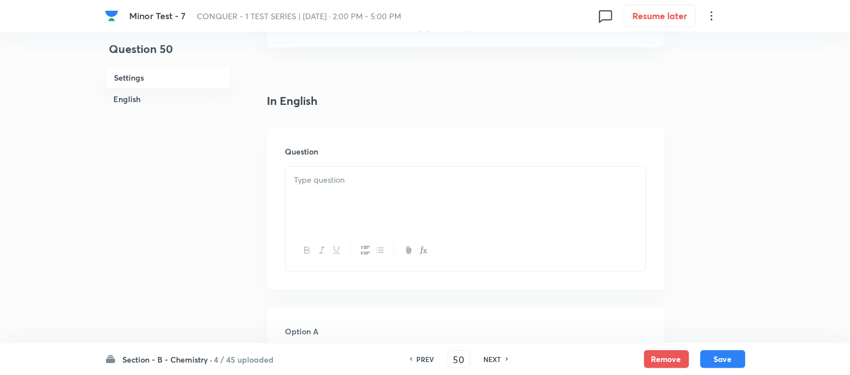
scroll to position [251, 0]
click at [429, 169] on p at bounding box center [466, 168] width 343 height 13
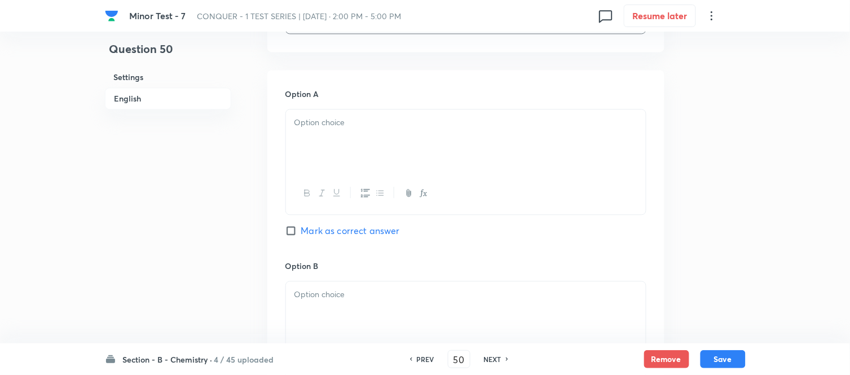
scroll to position [564, 0]
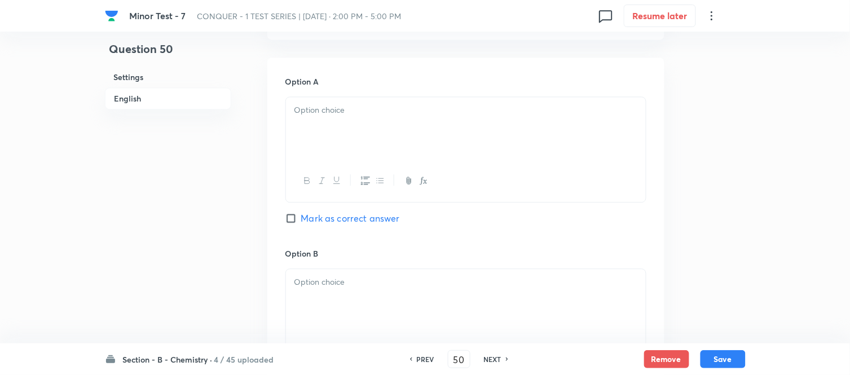
click at [441, 134] on div at bounding box center [466, 128] width 360 height 63
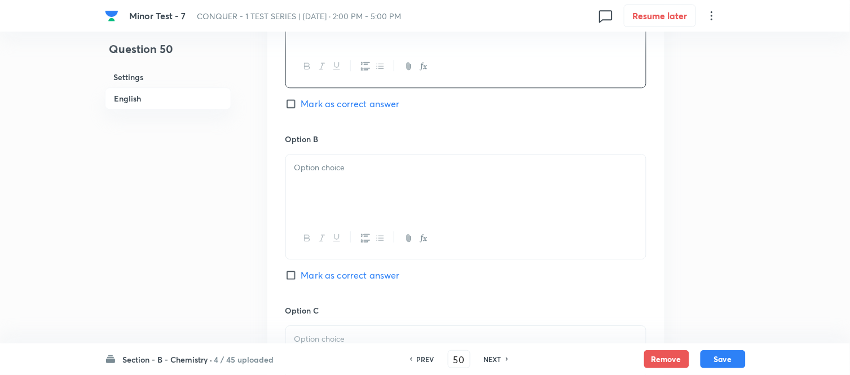
scroll to position [689, 0]
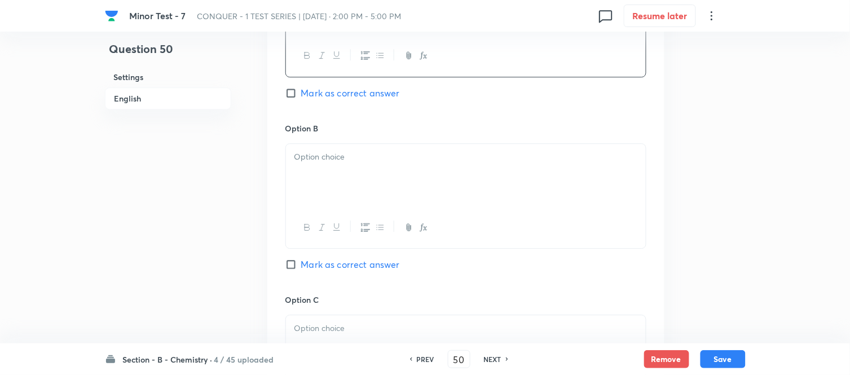
click at [379, 161] on p at bounding box center [466, 157] width 343 height 13
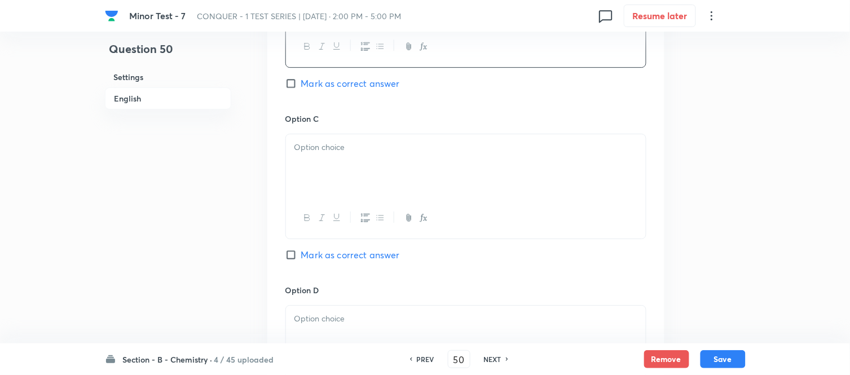
scroll to position [877, 0]
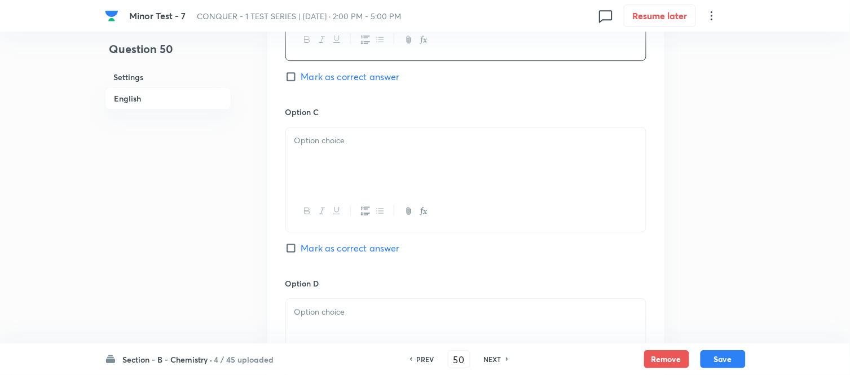
click at [399, 158] on div at bounding box center [466, 159] width 360 height 63
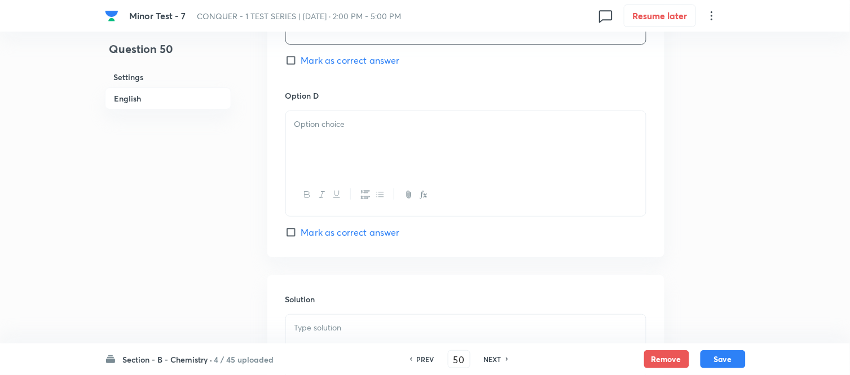
click at [382, 145] on div at bounding box center [466, 142] width 360 height 63
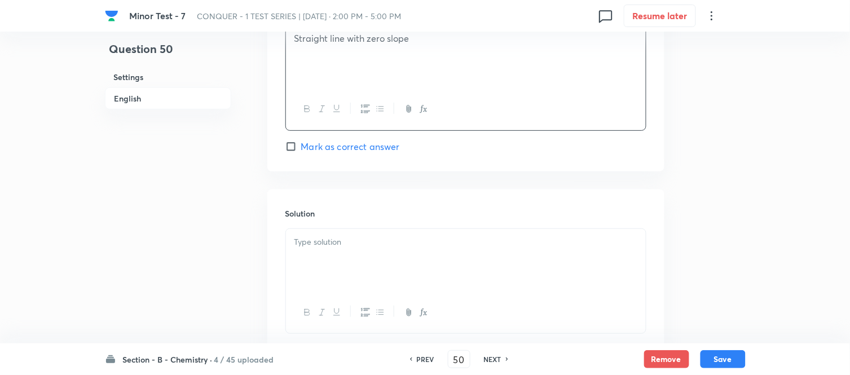
scroll to position [1191, 0]
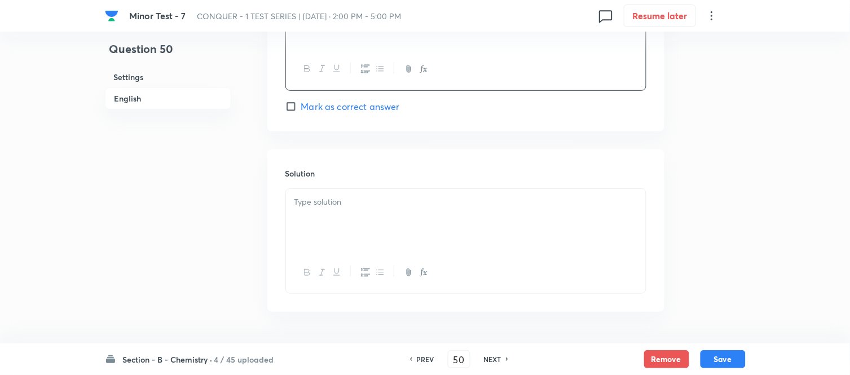
click at [397, 201] on p at bounding box center [466, 202] width 343 height 13
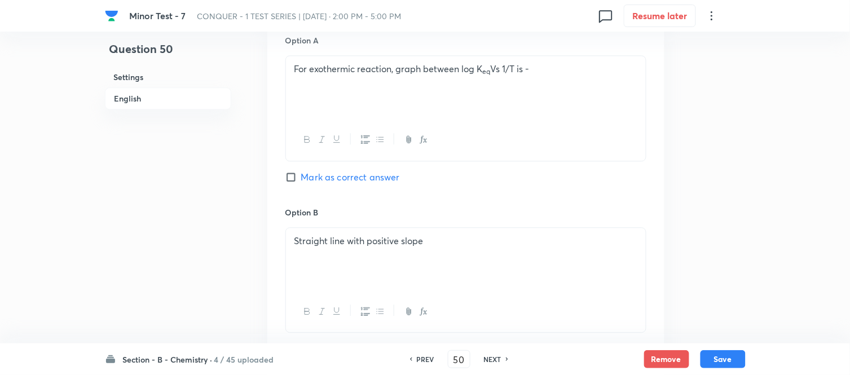
scroll to position [602, 0]
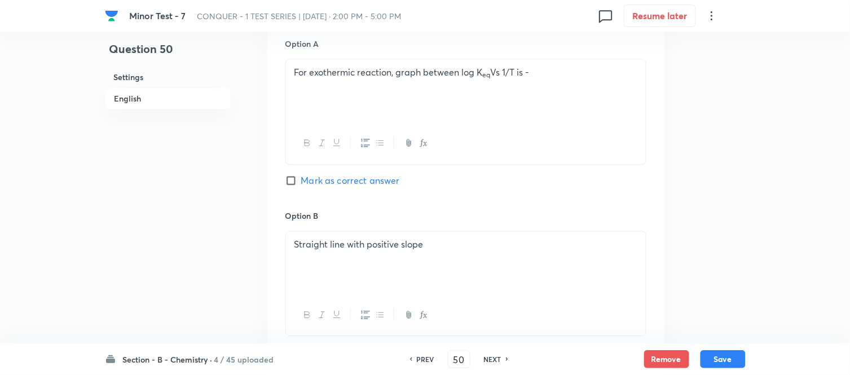
click at [295, 178] on input "Mark as correct answer" at bounding box center [293, 180] width 16 height 11
checkbox input "true"
click at [723, 359] on button "Save" at bounding box center [723, 358] width 45 height 18
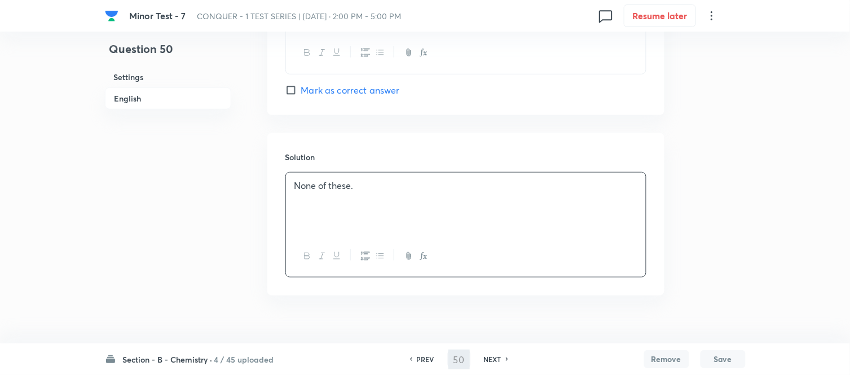
type input "51"
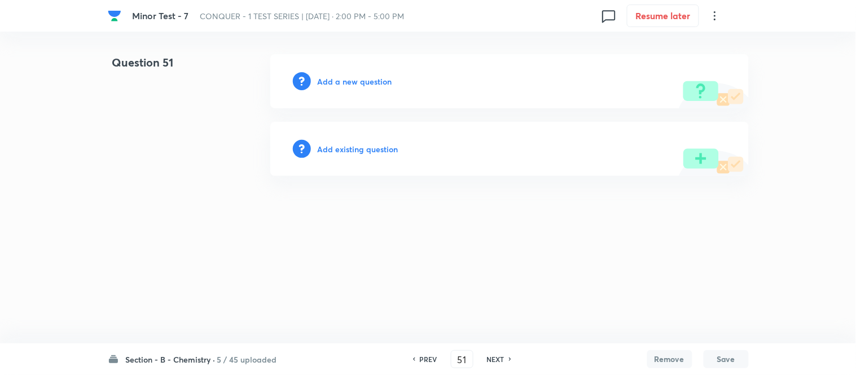
click at [337, 80] on h6 "Add a new question" at bounding box center [355, 82] width 74 height 12
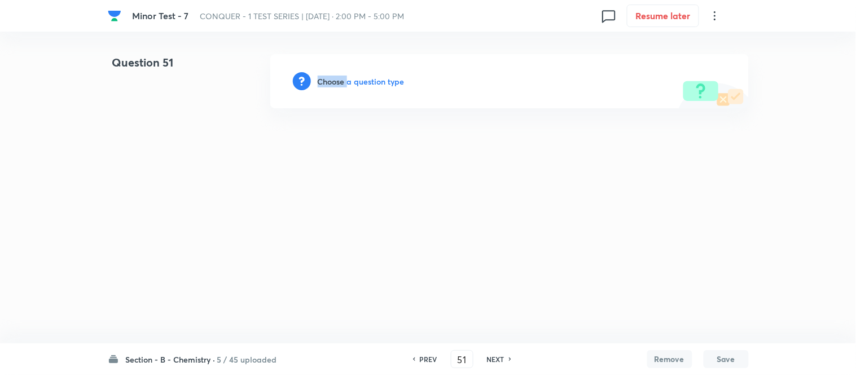
click at [337, 80] on h6 "Choose a question type" at bounding box center [361, 82] width 87 height 12
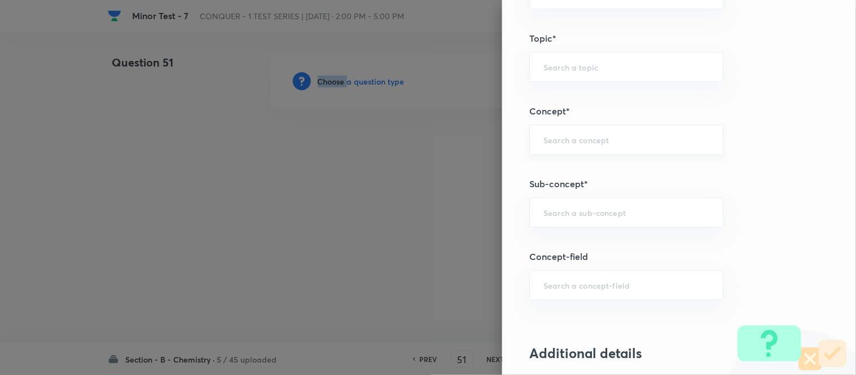
scroll to position [752, 0]
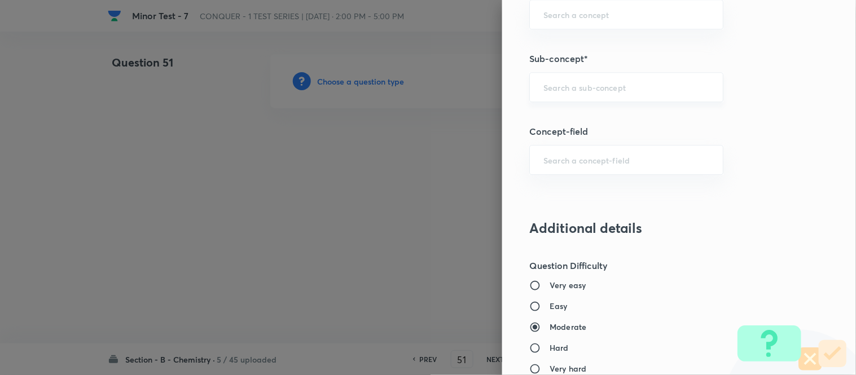
click at [596, 89] on input "text" at bounding box center [626, 87] width 166 height 11
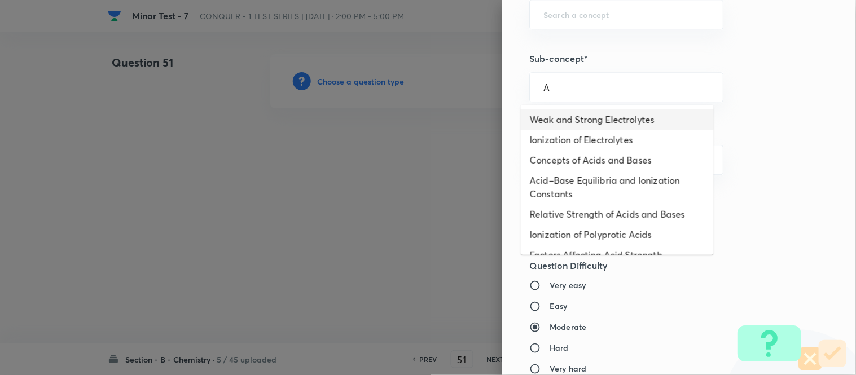
click at [594, 116] on li "Weak and Strong Electrolytes" at bounding box center [617, 119] width 193 height 20
type input "Weak and Strong Electrolytes"
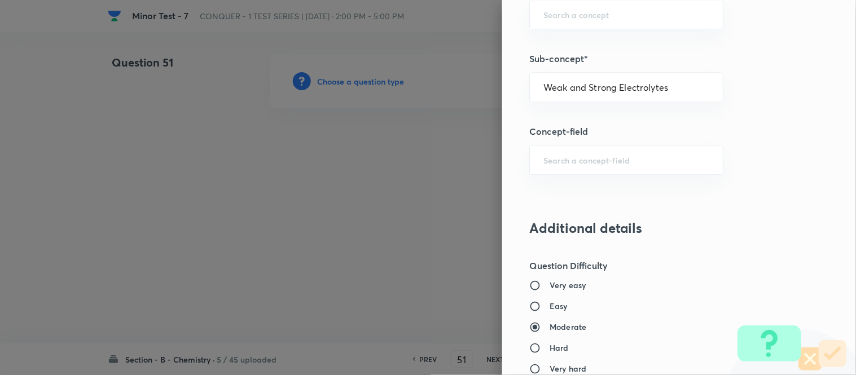
type input "Chemistry"
type input "Physical Chemistry"
type input "Ionic Equilibrium"
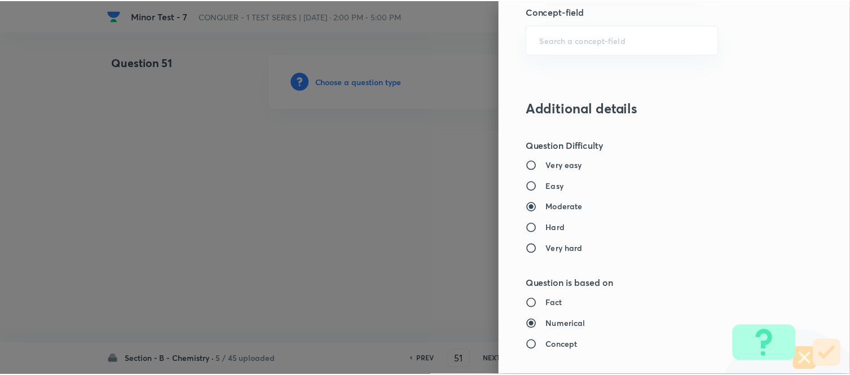
scroll to position [1238, 0]
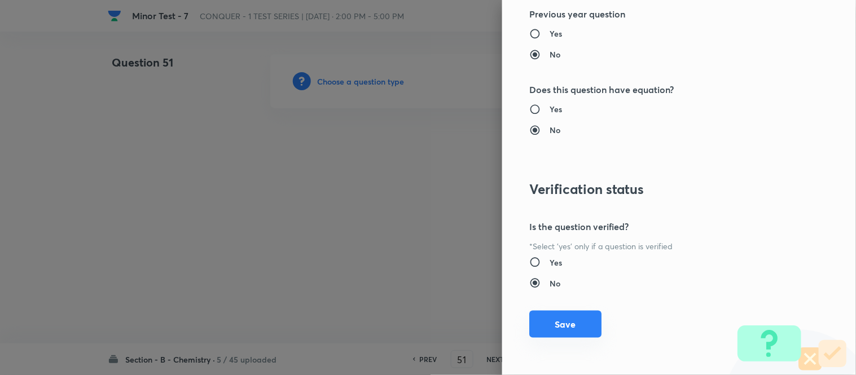
click at [543, 320] on button "Save" at bounding box center [565, 324] width 72 height 27
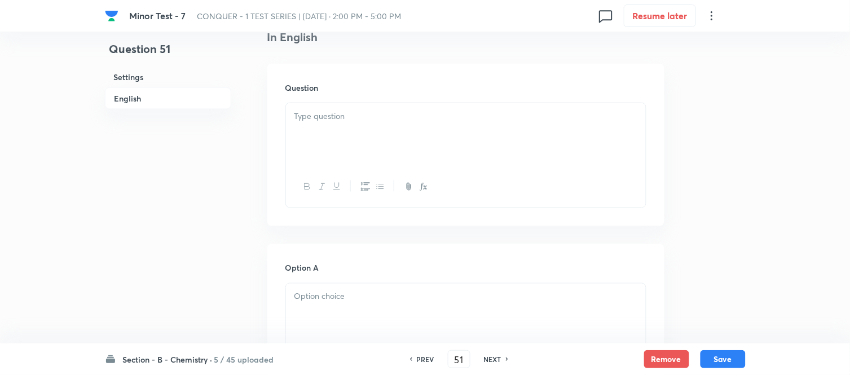
scroll to position [313, 0]
click at [402, 100] on p at bounding box center [466, 106] width 343 height 13
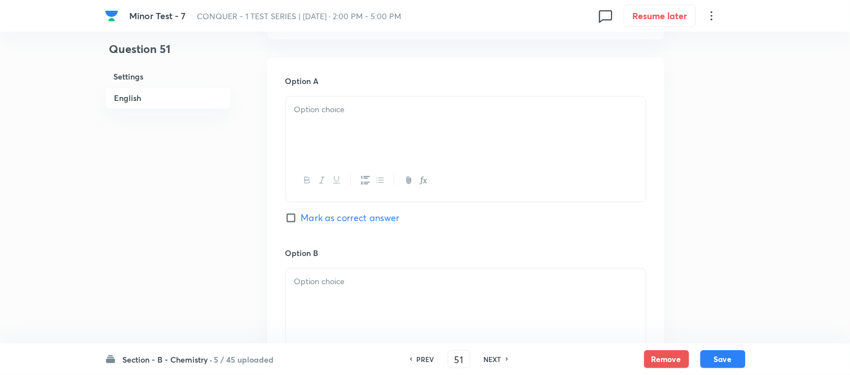
scroll to position [501, 0]
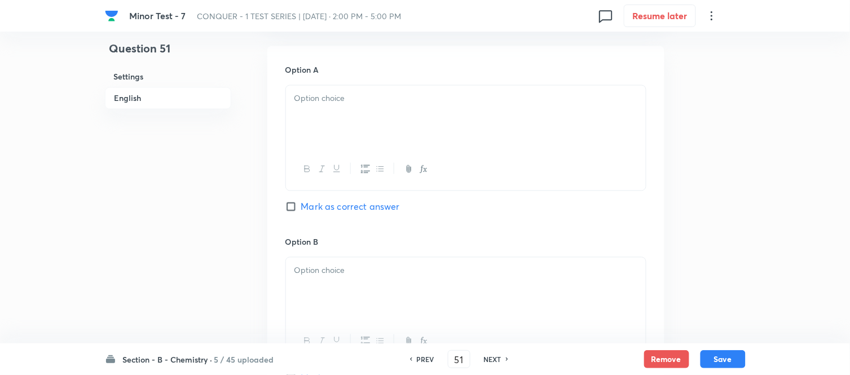
click at [398, 115] on div at bounding box center [466, 117] width 360 height 63
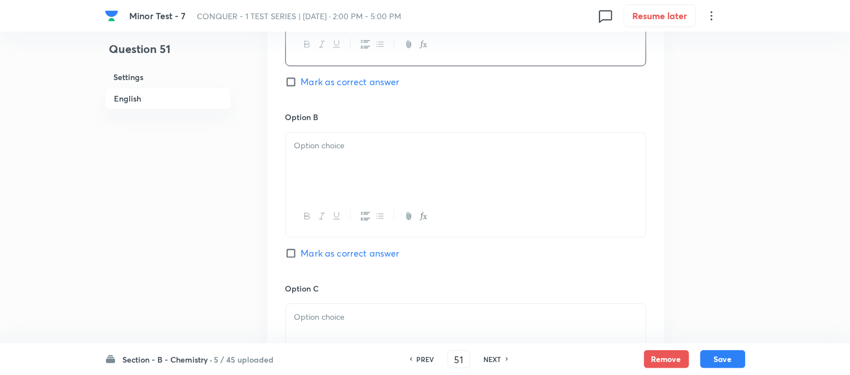
scroll to position [627, 0]
click at [383, 160] on div at bounding box center [466, 163] width 360 height 63
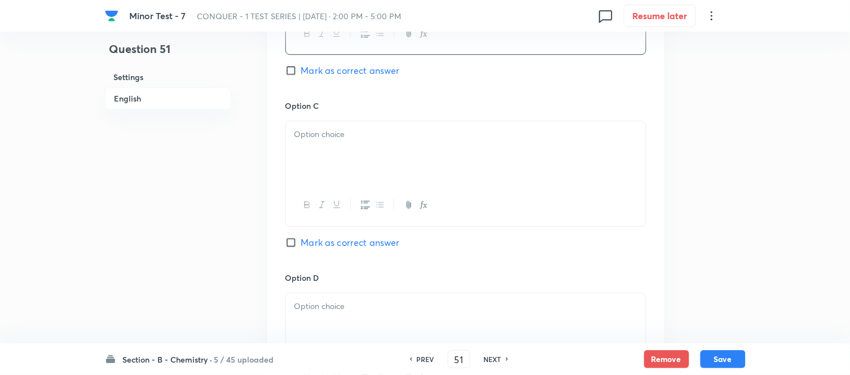
scroll to position [815, 0]
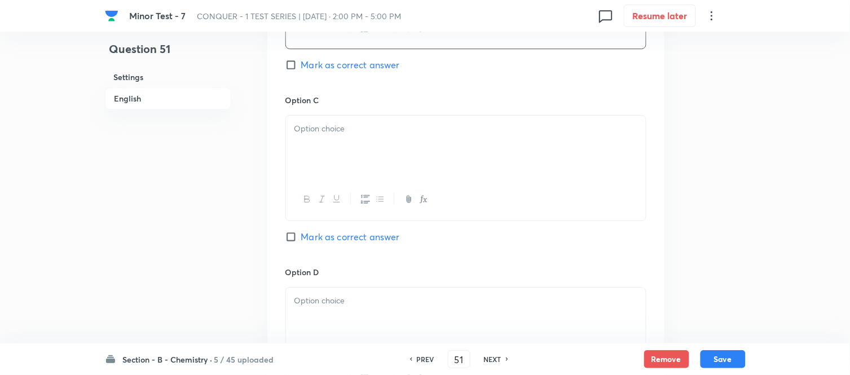
click at [375, 169] on div at bounding box center [466, 147] width 360 height 63
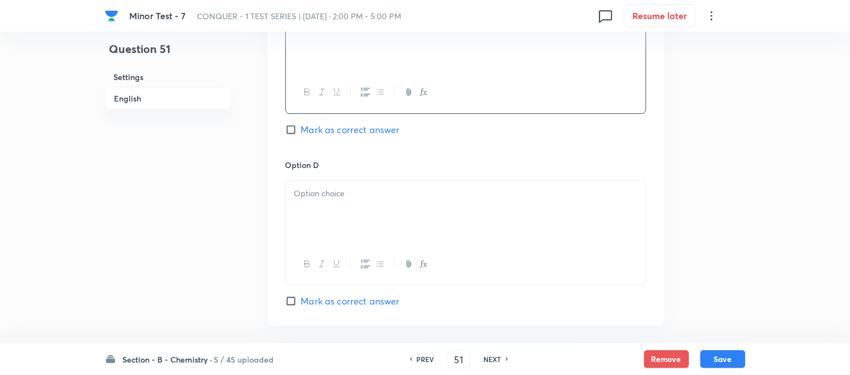
scroll to position [940, 0]
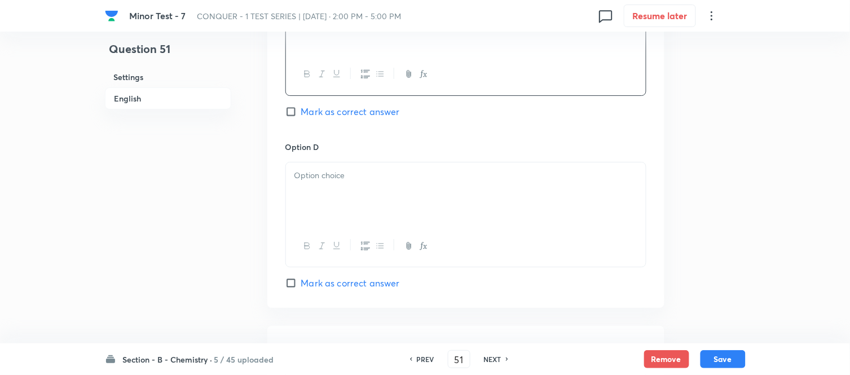
click at [354, 192] on div at bounding box center [466, 193] width 360 height 63
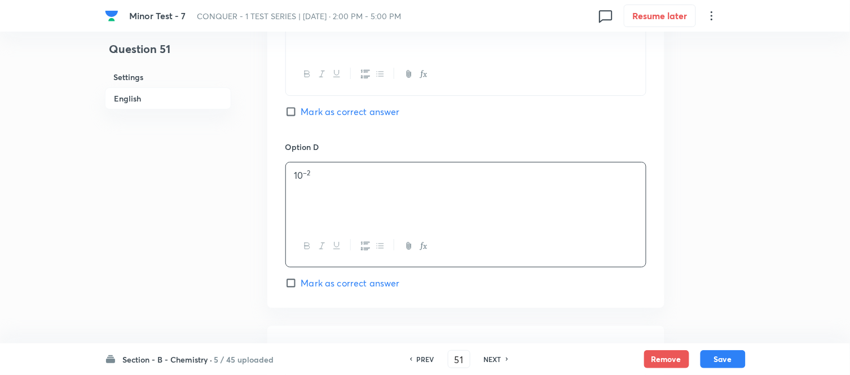
click at [300, 111] on input "Mark as correct answer" at bounding box center [293, 111] width 16 height 11
checkbox input "true"
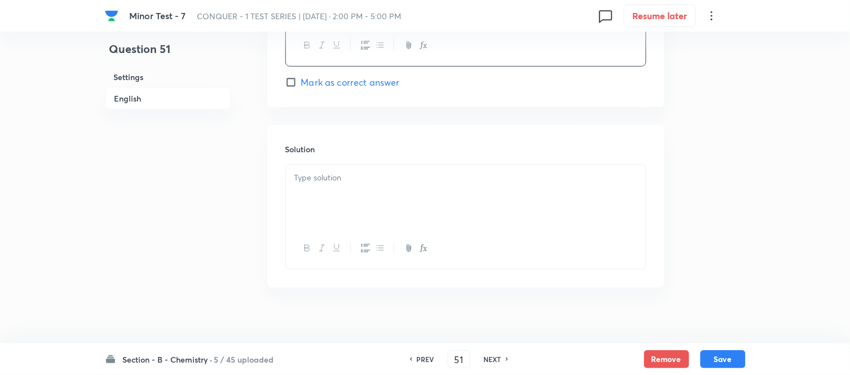
scroll to position [1154, 0]
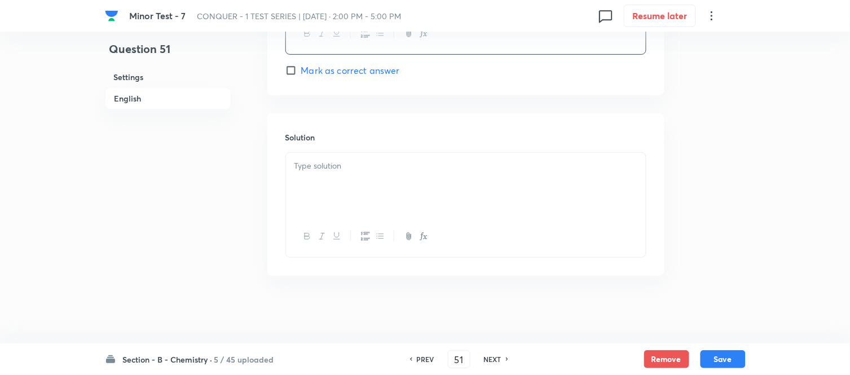
click at [370, 183] on div at bounding box center [466, 184] width 360 height 63
click at [720, 356] on button "Save" at bounding box center [723, 358] width 45 height 18
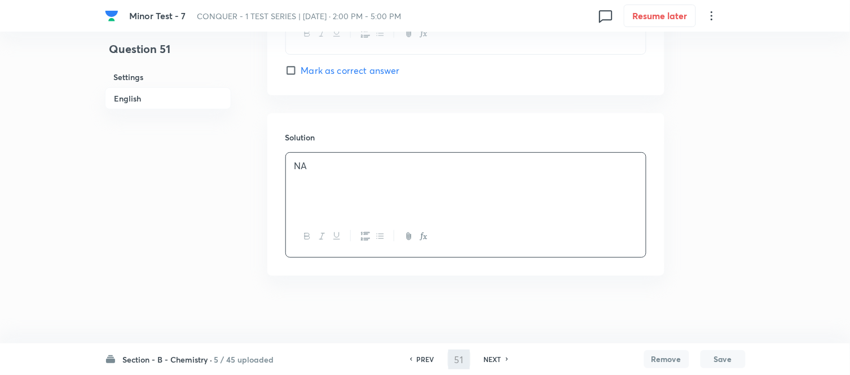
type input "52"
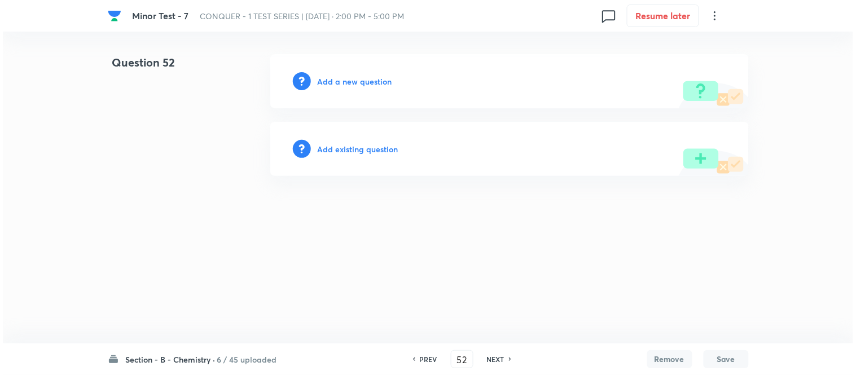
scroll to position [0, 0]
click at [344, 77] on h6 "Add a new question" at bounding box center [355, 82] width 74 height 12
click at [344, 80] on h6 "Choose a question type" at bounding box center [361, 82] width 87 height 12
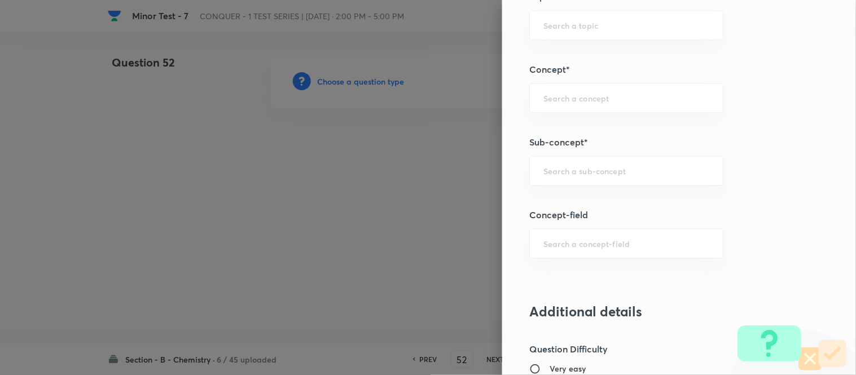
scroll to position [689, 0]
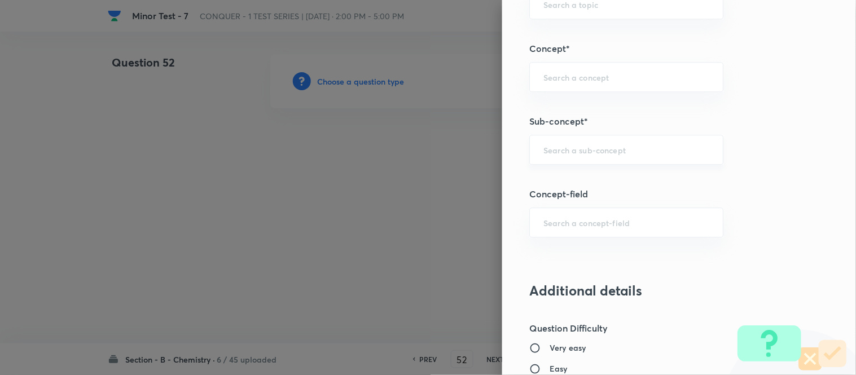
click at [619, 147] on input "text" at bounding box center [626, 149] width 166 height 11
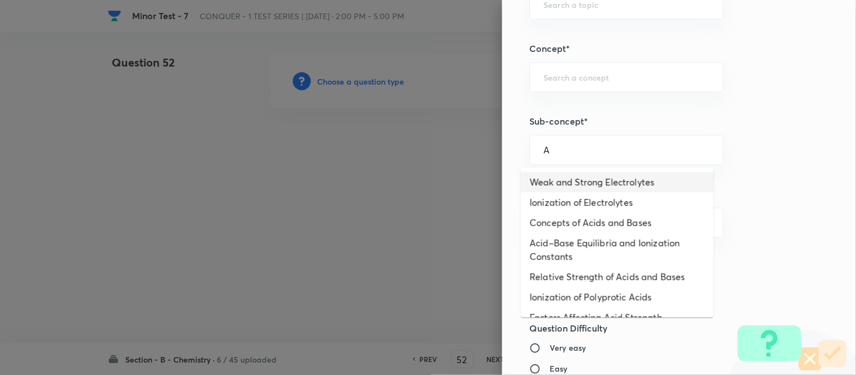
click at [580, 181] on li "Weak and Strong Electrolytes" at bounding box center [617, 182] width 193 height 20
type input "Weak and Strong Electrolytes"
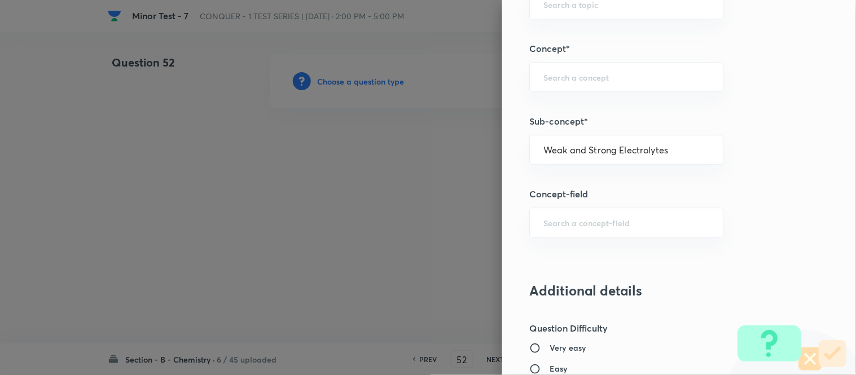
type input "Chemistry"
type input "Physical Chemistry"
type input "Ionic Equilibrium"
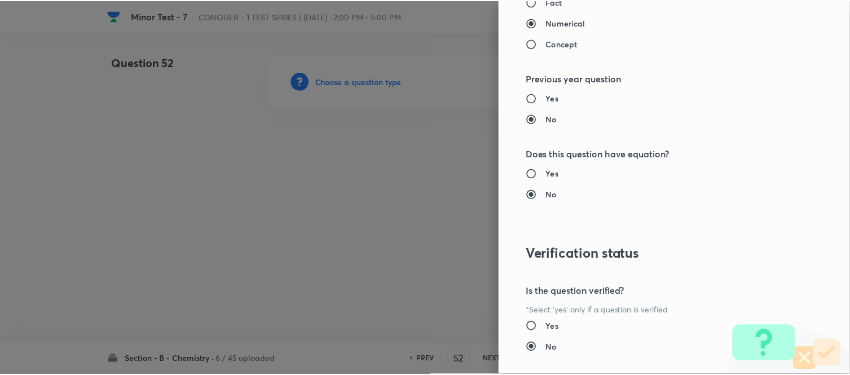
scroll to position [1238, 0]
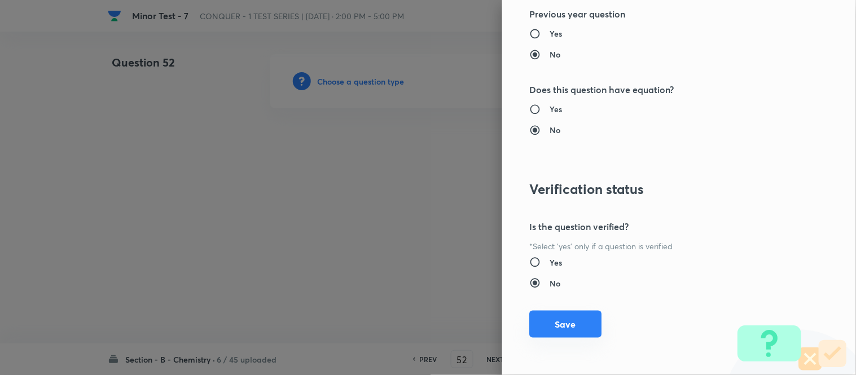
click at [551, 322] on button "Save" at bounding box center [565, 324] width 72 height 27
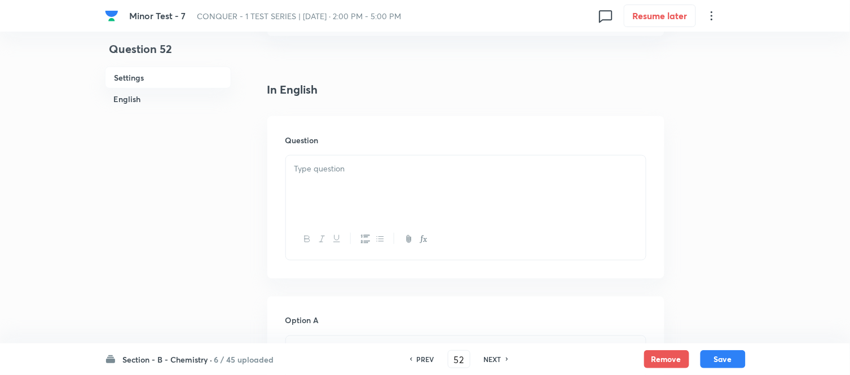
scroll to position [313, 0]
click at [425, 102] on p at bounding box center [466, 106] width 343 height 13
click at [418, 357] on h6 "PREV" at bounding box center [425, 359] width 17 height 10
type input "51"
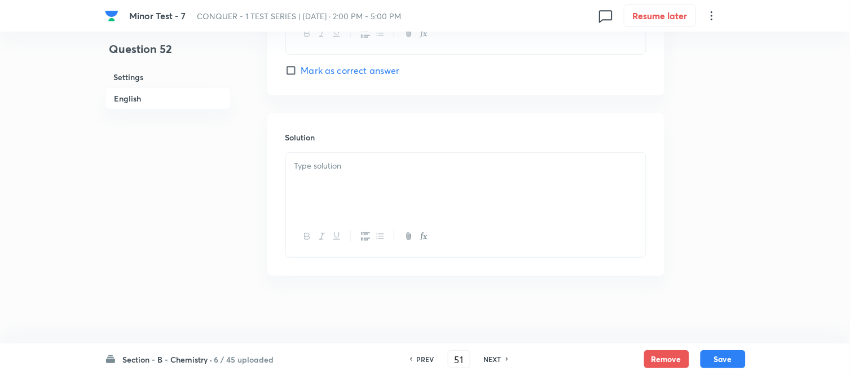
checkbox input "true"
click at [493, 359] on h6 "NEXT" at bounding box center [492, 359] width 17 height 10
type input "52"
